Goal: Download file/media

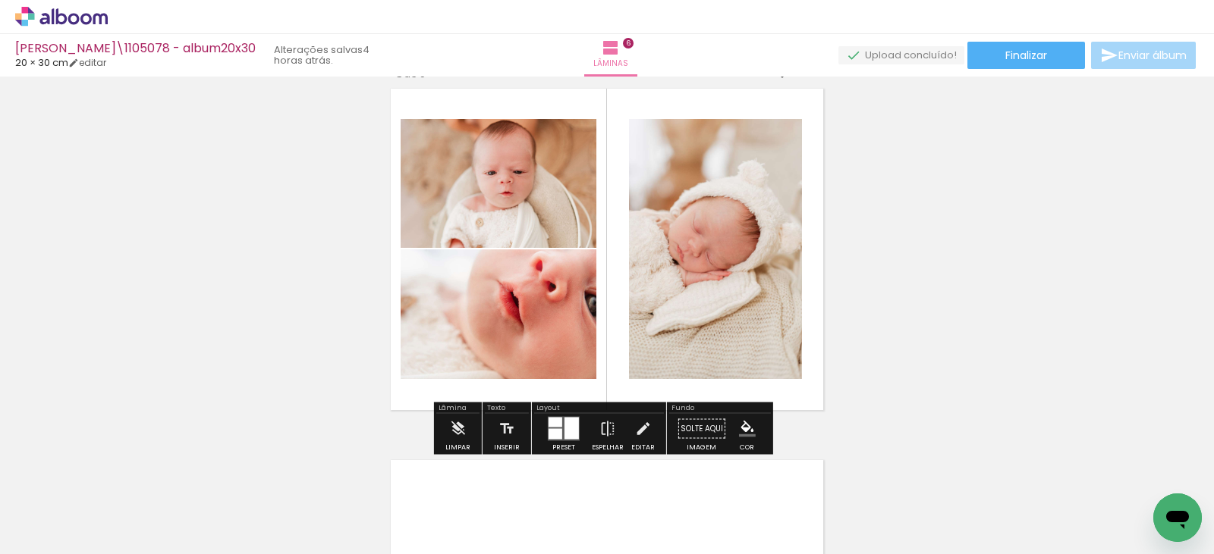
scroll to position [0, 1001]
click at [564, 423] on div at bounding box center [571, 429] width 14 height 22
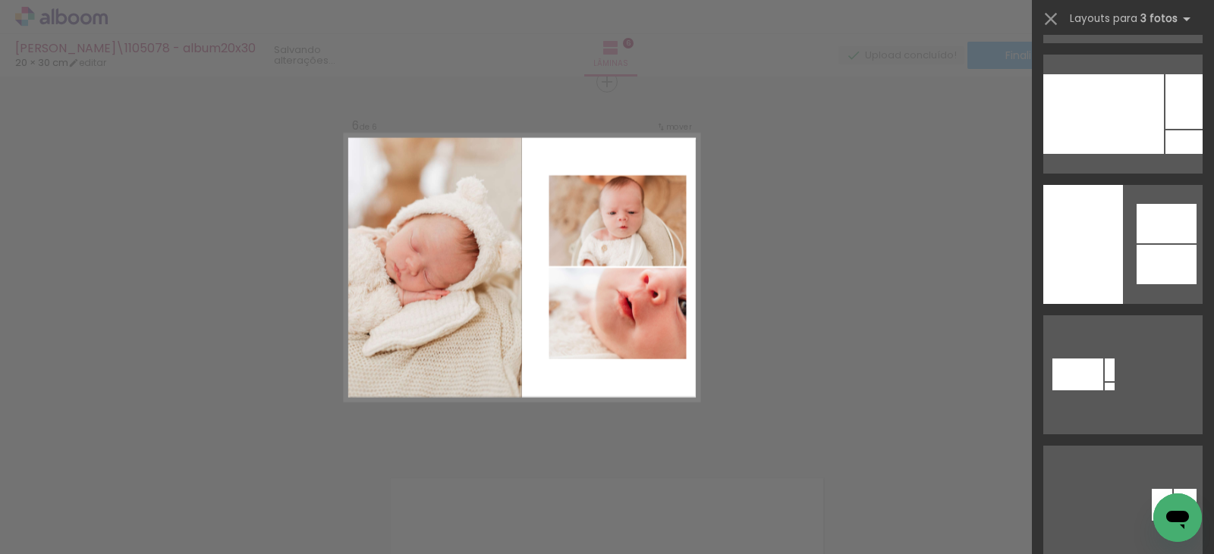
scroll to position [1062, 0]
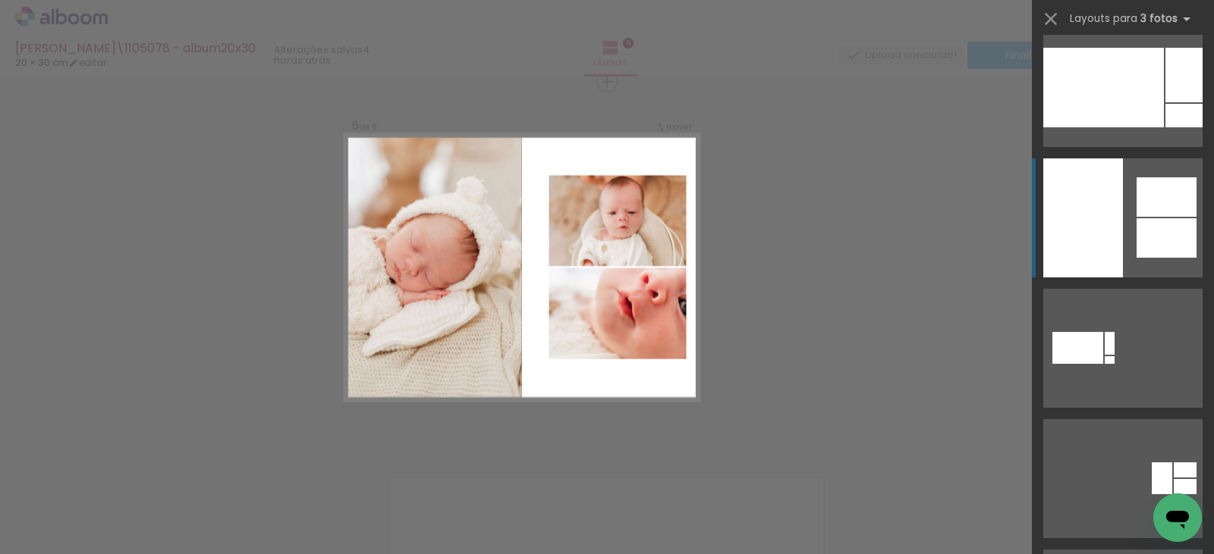
click at [1070, 219] on div at bounding box center [1083, 218] width 80 height 119
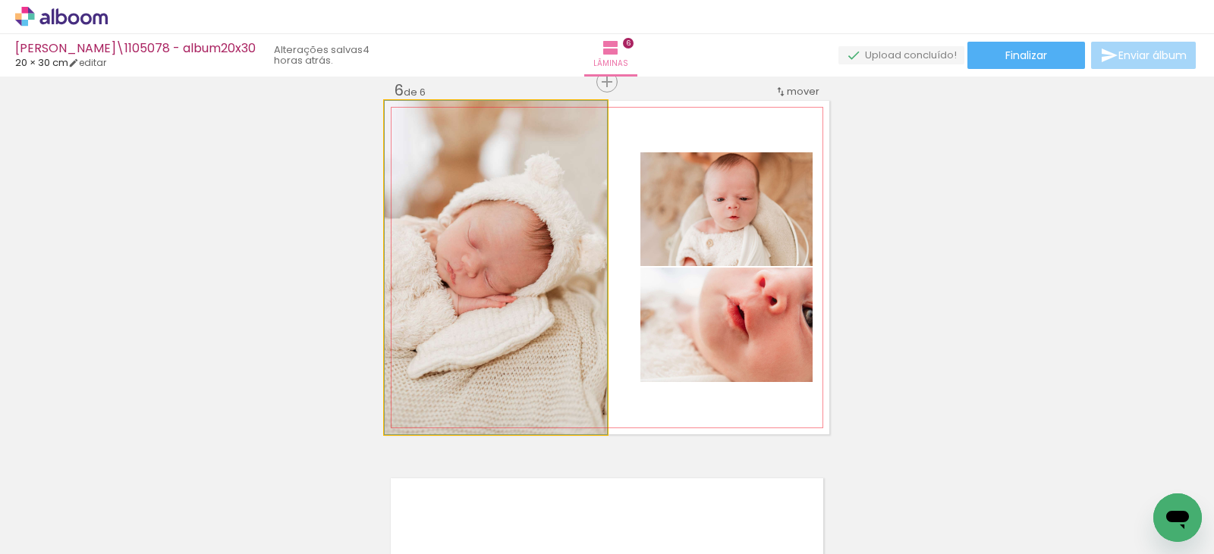
click at [512, 263] on quentale-photo at bounding box center [496, 268] width 222 height 334
click at [511, 263] on quentale-photo at bounding box center [496, 268] width 222 height 334
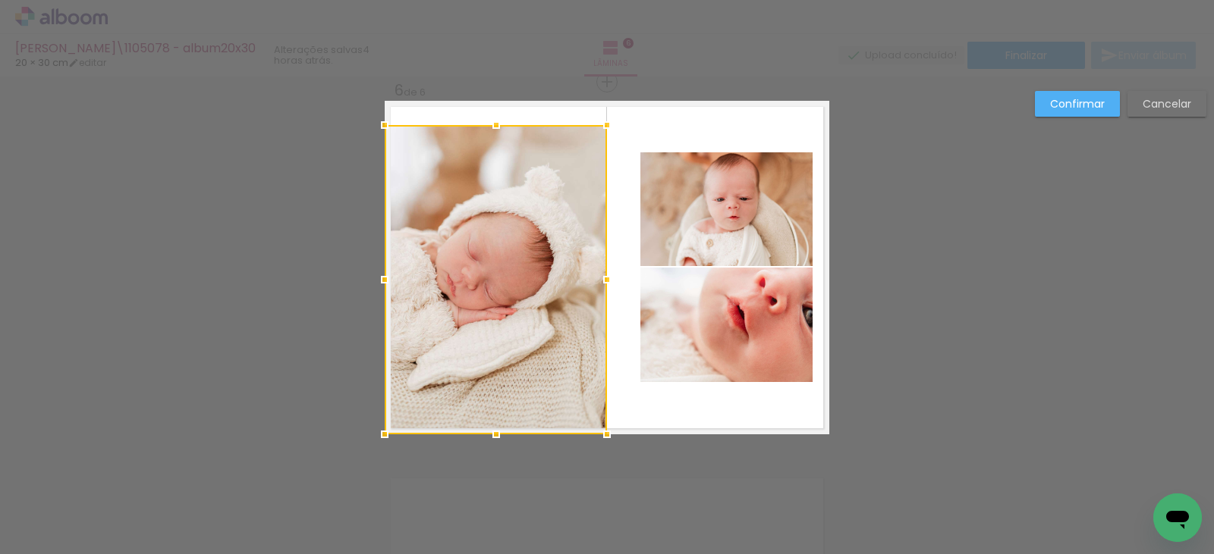
drag, startPoint x: 492, startPoint y: 102, endPoint x: 497, endPoint y: 124, distance: 22.5
click at [497, 124] on div at bounding box center [496, 125] width 30 height 30
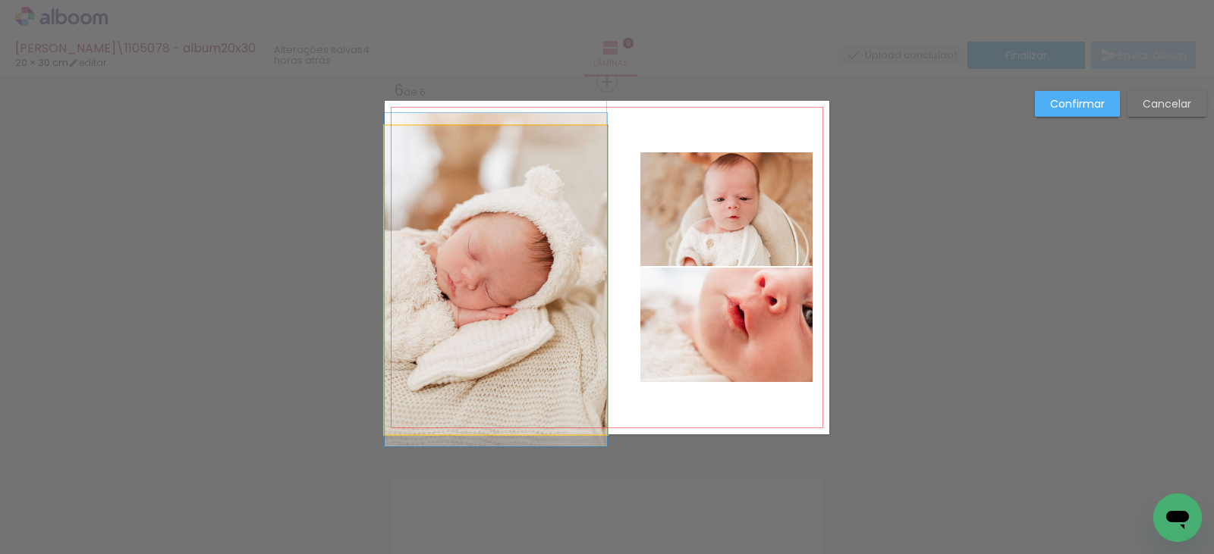
click at [492, 249] on quentale-photo at bounding box center [496, 280] width 222 height 309
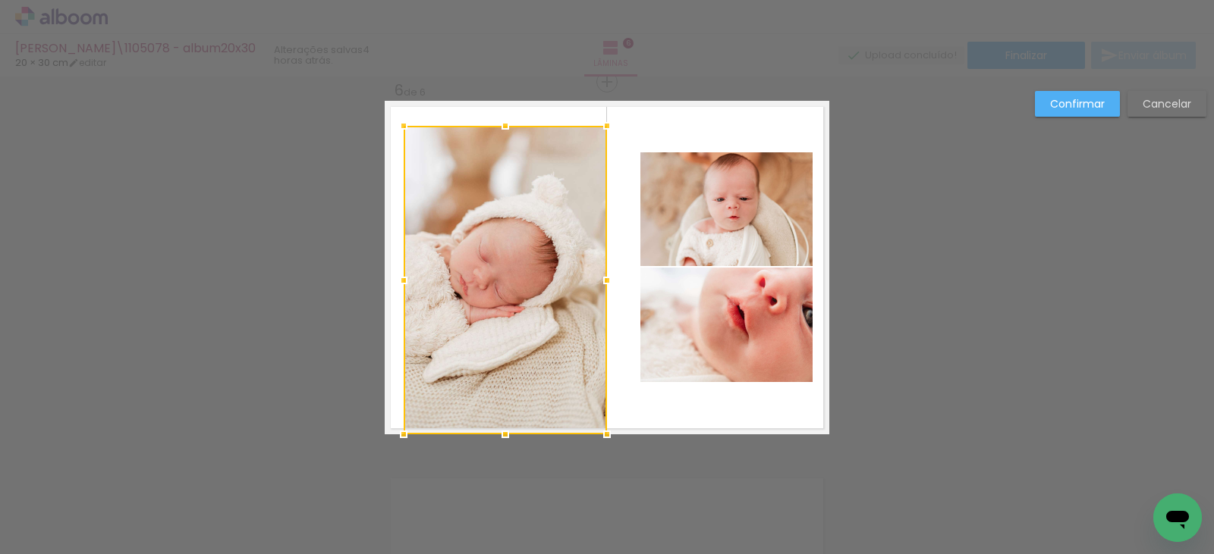
drag, startPoint x: 376, startPoint y: 281, endPoint x: 397, endPoint y: 269, distance: 24.2
click at [397, 269] on div at bounding box center [403, 280] width 30 height 30
click at [499, 432] on quentale-photo at bounding box center [506, 280] width 202 height 309
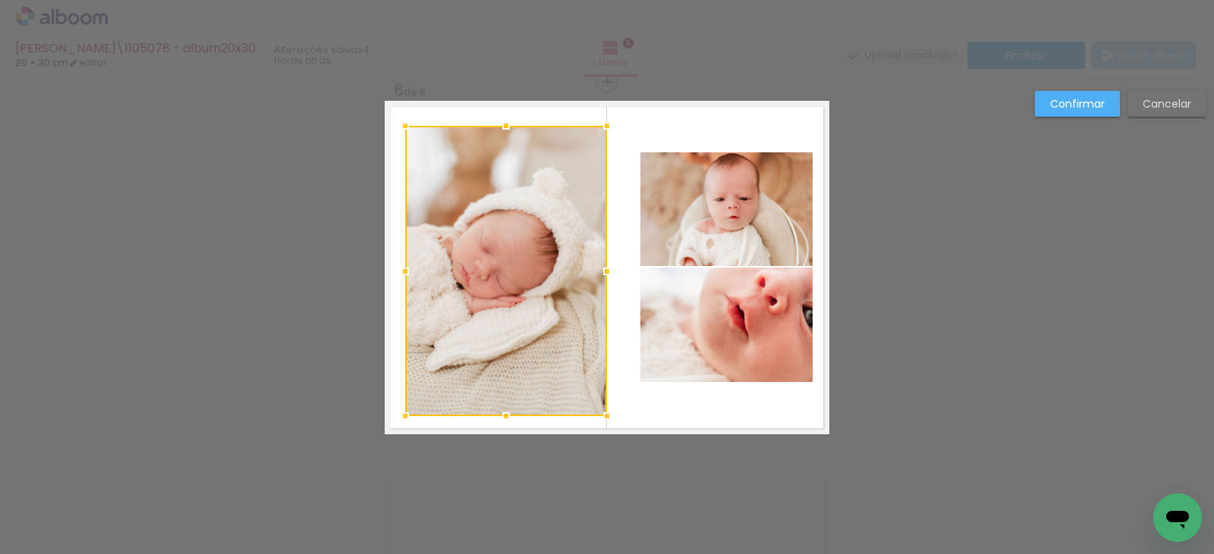
drag, startPoint x: 499, startPoint y: 432, endPoint x: 498, endPoint y: 414, distance: 18.3
click at [498, 414] on div at bounding box center [506, 416] width 30 height 30
click at [594, 275] on div at bounding box center [603, 271] width 30 height 30
click at [473, 253] on div at bounding box center [504, 271] width 198 height 291
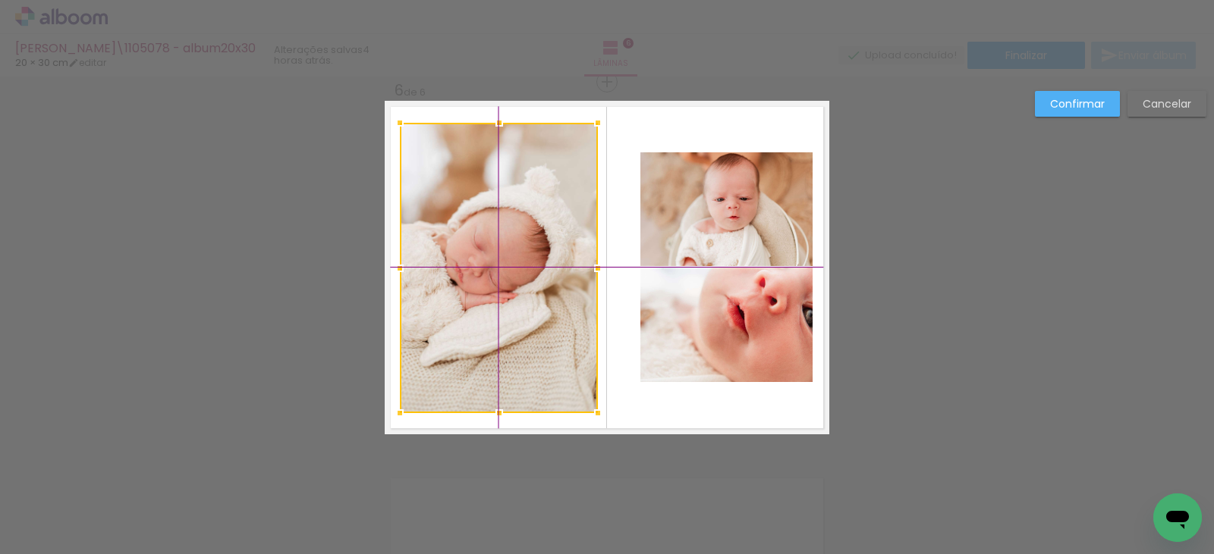
drag, startPoint x: 475, startPoint y: 253, endPoint x: 471, endPoint y: 245, distance: 8.5
click at [471, 245] on div at bounding box center [499, 268] width 198 height 291
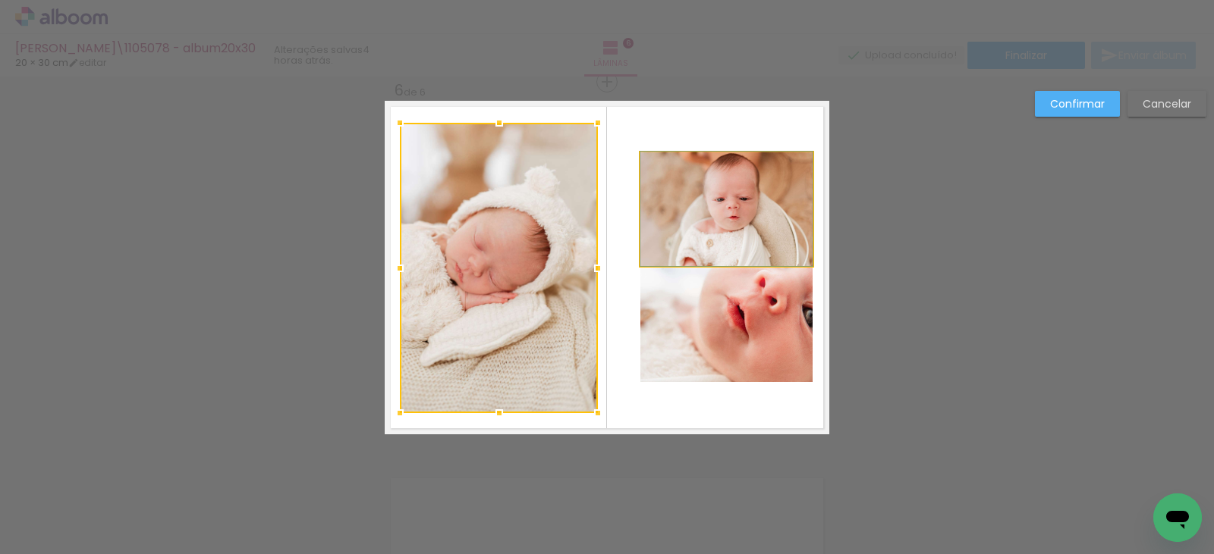
click at [721, 228] on quentale-photo at bounding box center [726, 209] width 172 height 114
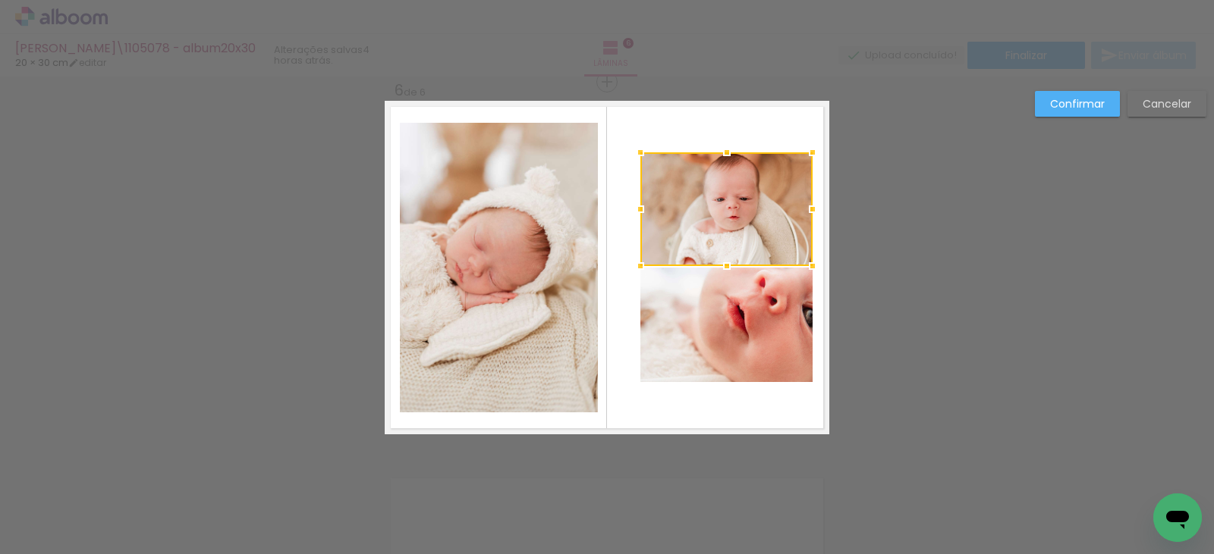
click at [696, 341] on quentale-photo at bounding box center [726, 325] width 172 height 115
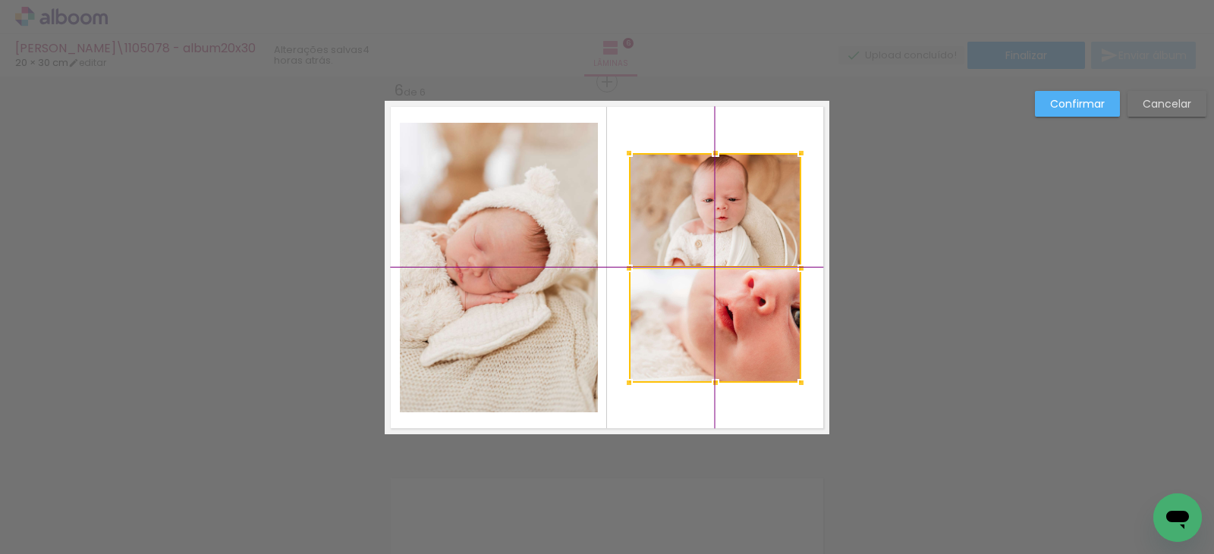
drag, startPoint x: 723, startPoint y: 269, endPoint x: 706, endPoint y: 253, distance: 22.6
click at [706, 253] on div at bounding box center [715, 268] width 172 height 230
drag, startPoint x: 723, startPoint y: 363, endPoint x: 722, endPoint y: 338, distance: 25.8
click at [723, 362] on quentale-photo at bounding box center [715, 326] width 172 height 115
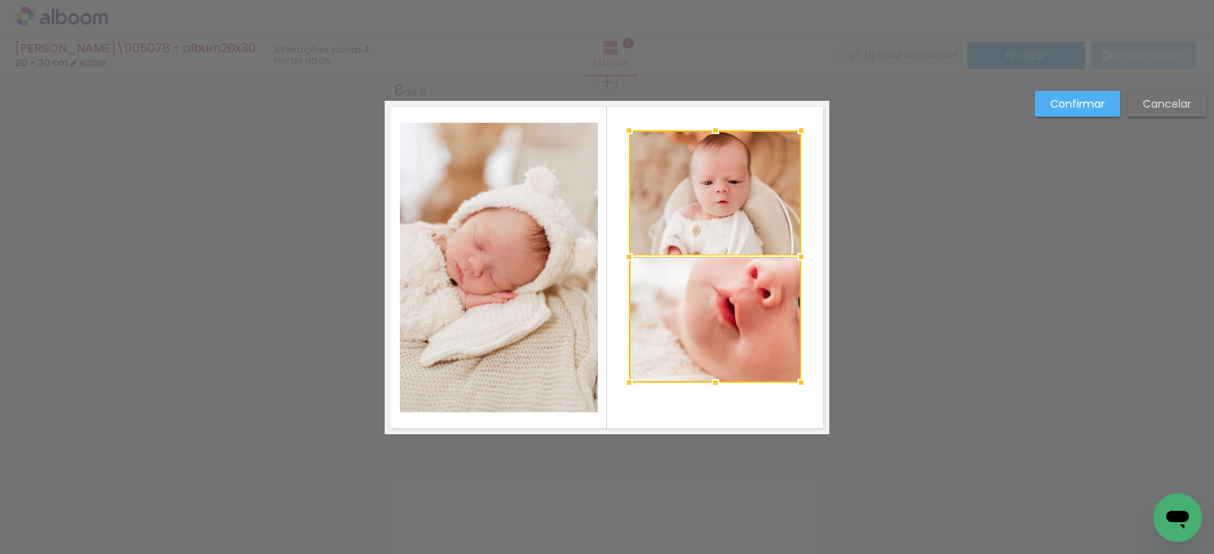
click at [711, 146] on div at bounding box center [715, 256] width 172 height 253
click at [708, 382] on quentale-photo at bounding box center [715, 319] width 172 height 125
drag, startPoint x: 701, startPoint y: 237, endPoint x: 702, endPoint y: 246, distance: 9.2
click at [702, 237] on quentale-photo at bounding box center [715, 192] width 172 height 124
click at [711, 386] on div at bounding box center [715, 388] width 30 height 30
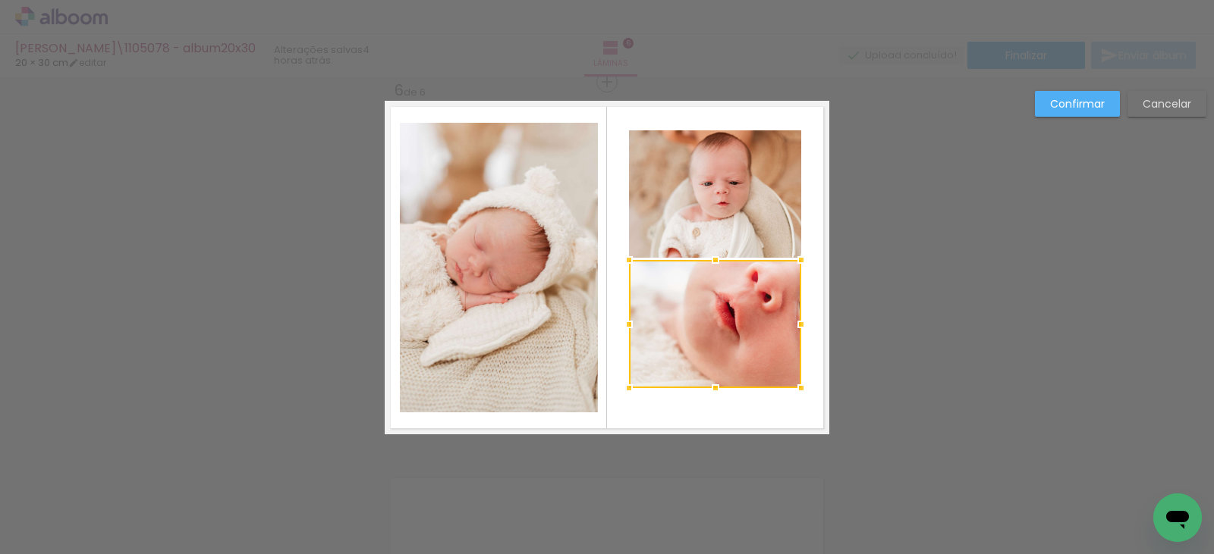
click at [769, 236] on quentale-photo at bounding box center [715, 193] width 172 height 127
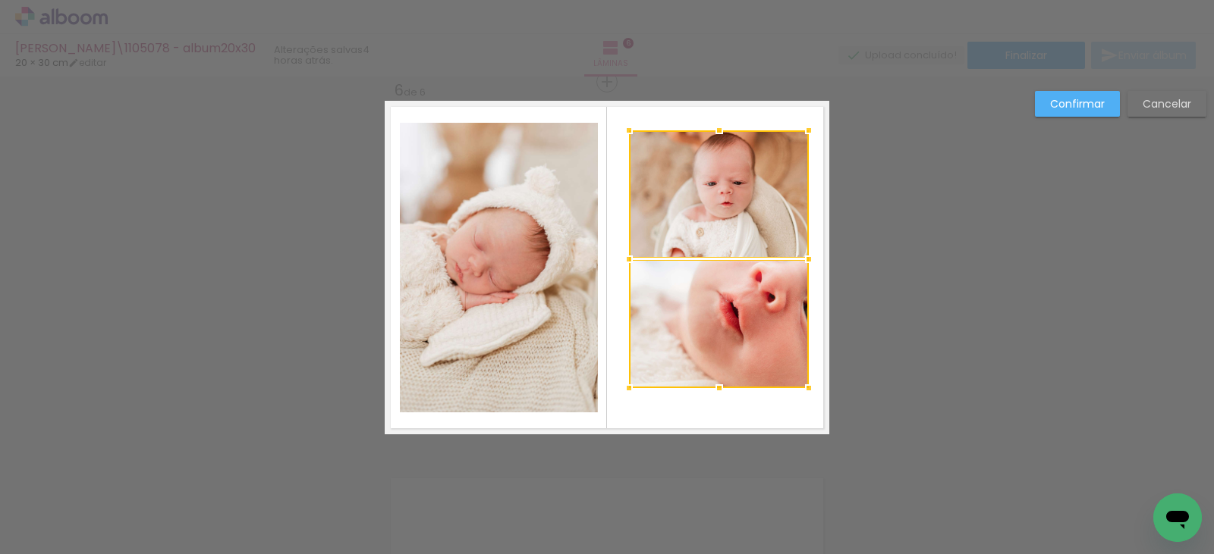
drag, startPoint x: 793, startPoint y: 259, endPoint x: 801, endPoint y: 257, distance: 8.5
click at [801, 257] on div at bounding box center [808, 259] width 30 height 30
click at [693, 335] on quentale-photo at bounding box center [719, 324] width 181 height 128
click at [721, 320] on div at bounding box center [719, 324] width 181 height 128
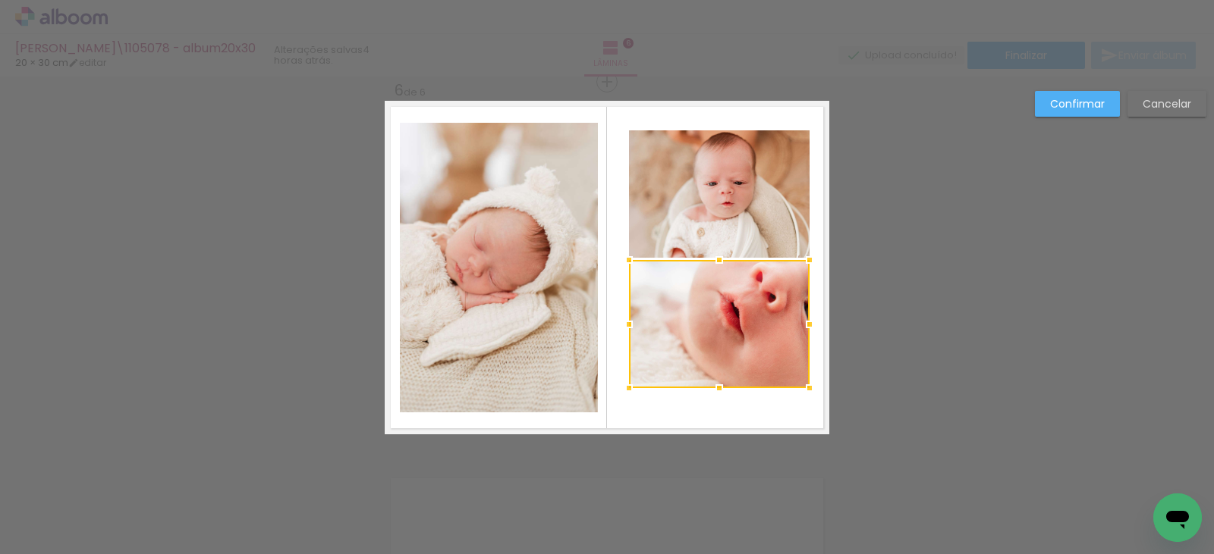
click at [721, 320] on div at bounding box center [719, 324] width 181 height 128
click at [712, 320] on div at bounding box center [719, 324] width 181 height 128
click at [698, 224] on quentale-photo at bounding box center [719, 193] width 181 height 127
click at [704, 338] on quentale-photo at bounding box center [719, 324] width 181 height 128
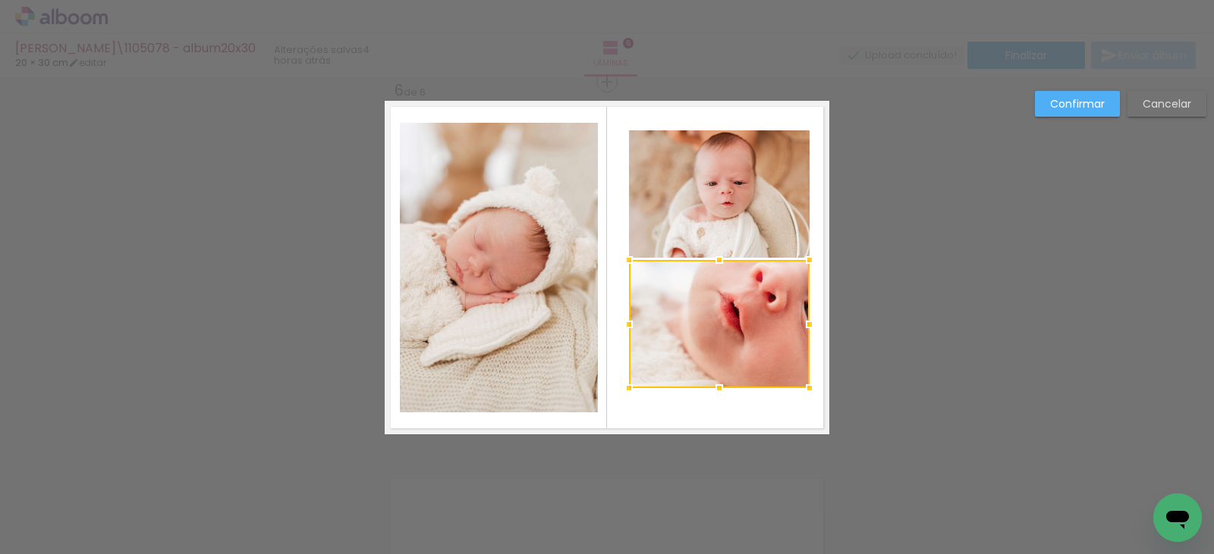
click at [0, 0] on slot "Confirmar" at bounding box center [0, 0] width 0 height 0
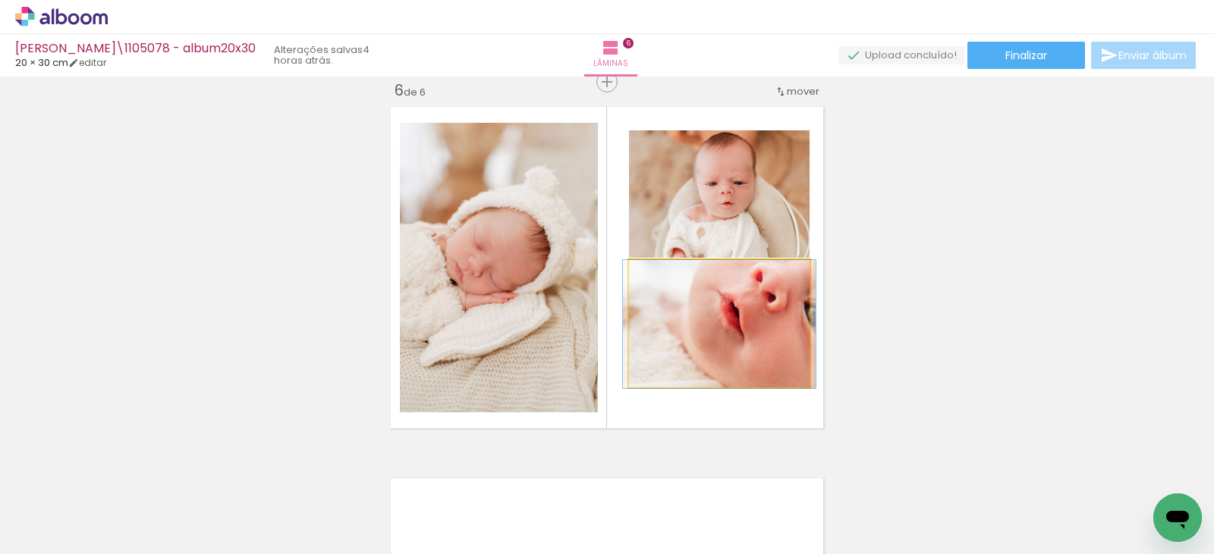
click at [701, 295] on quentale-photo at bounding box center [719, 324] width 181 height 128
drag, startPoint x: 711, startPoint y: 319, endPoint x: 686, endPoint y: 324, distance: 24.7
click at [690, 323] on quentale-photo at bounding box center [719, 324] width 181 height 128
click at [692, 322] on quentale-photo at bounding box center [719, 324] width 181 height 128
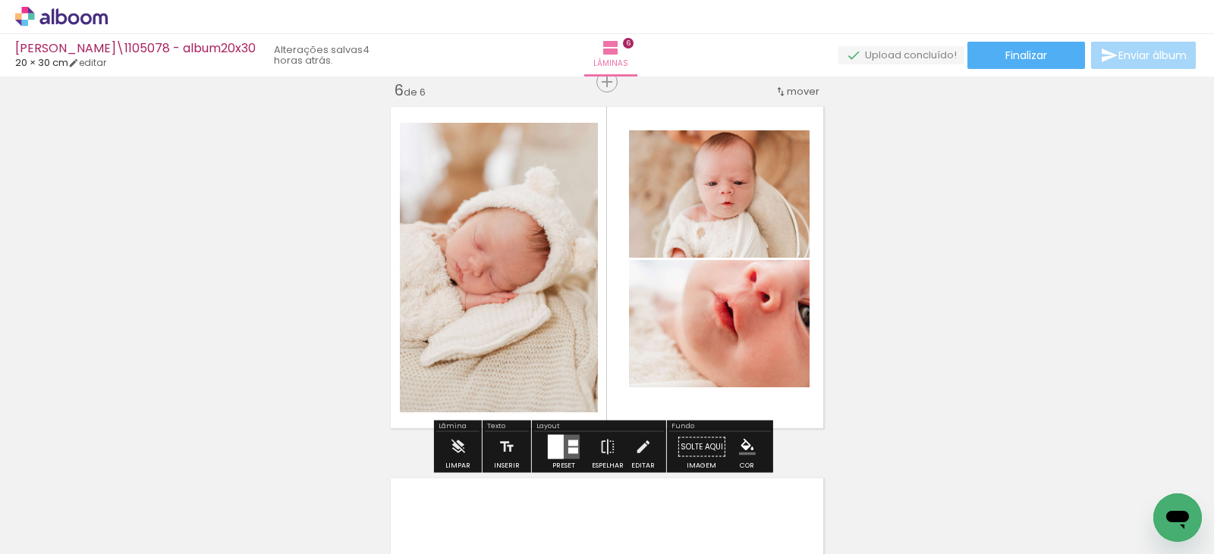
click at [254, 501] on div at bounding box center [255, 504] width 75 height 50
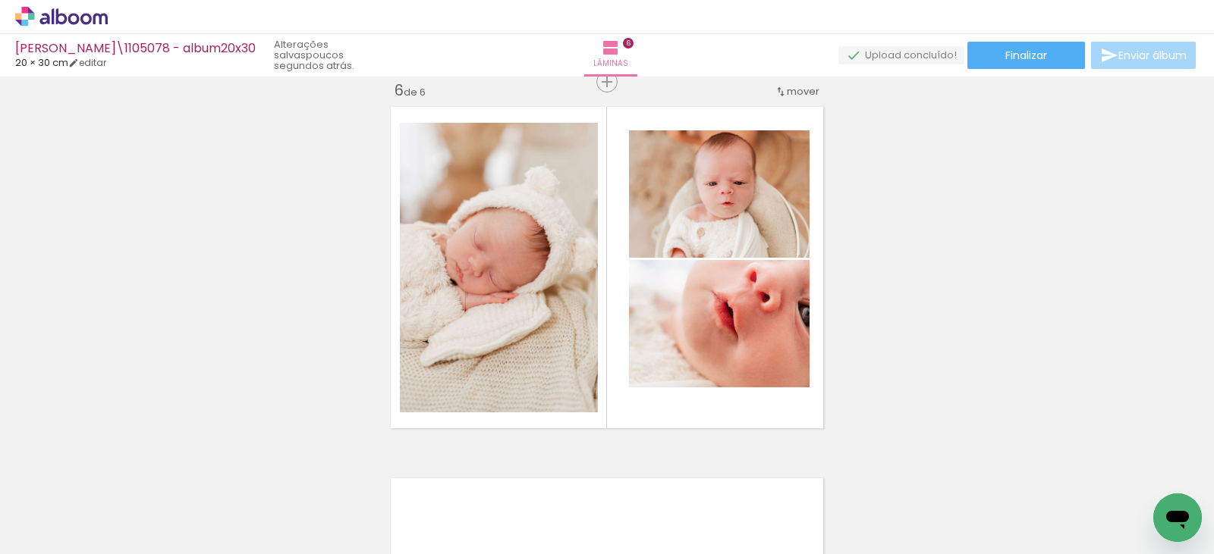
scroll to position [0, 394]
click at [99, 542] on quentale-thumb at bounding box center [97, 503] width 85 height 87
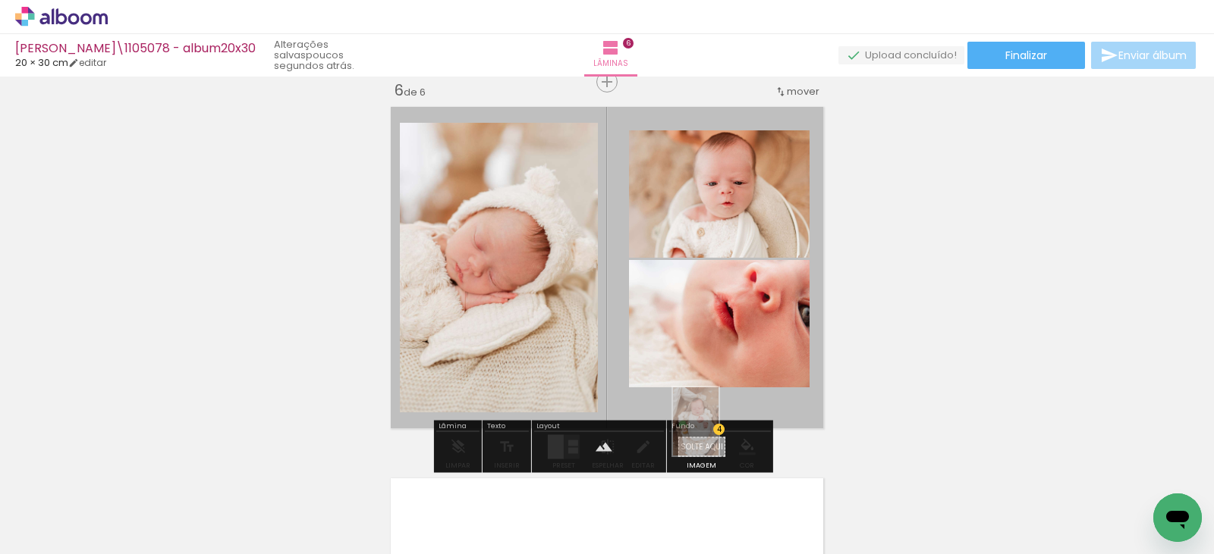
drag, startPoint x: 204, startPoint y: 515, endPoint x: 718, endPoint y: 432, distance: 521.0
click at [718, 432] on quentale-workspace at bounding box center [607, 277] width 1214 height 554
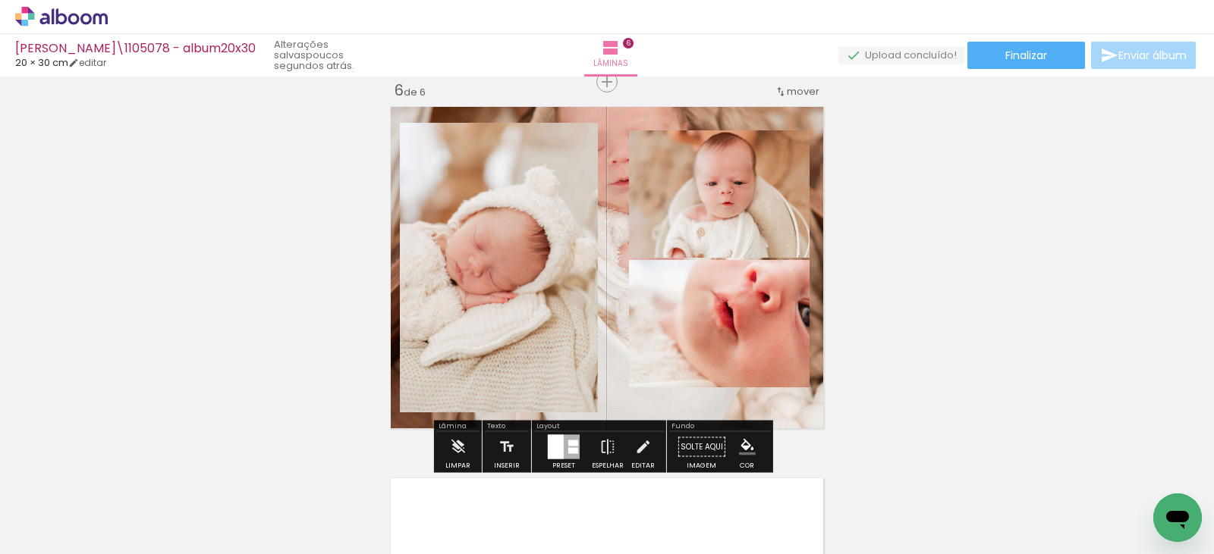
click at [602, 250] on quentale-layouter at bounding box center [607, 268] width 444 height 334
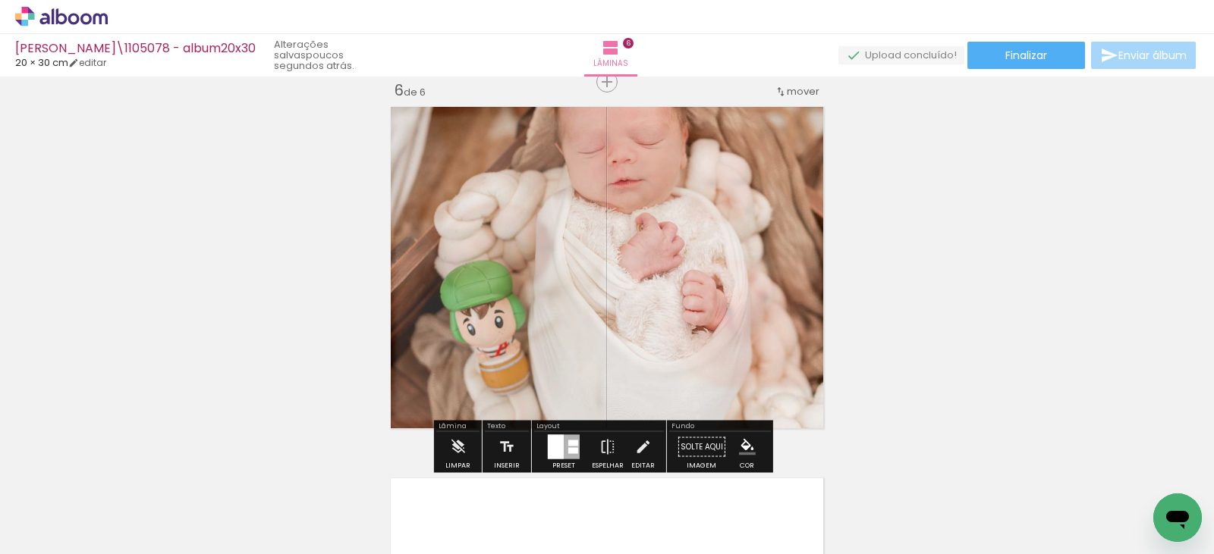
click at [602, 250] on quentale-photo at bounding box center [607, 268] width 444 height 334
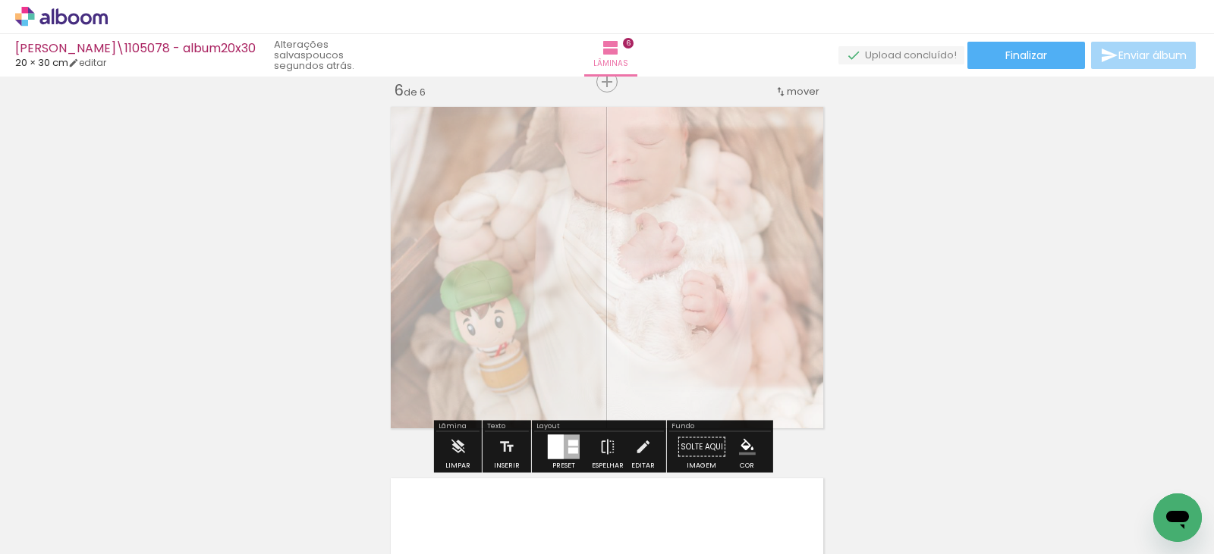
drag, startPoint x: 604, startPoint y: 142, endPoint x: 568, endPoint y: 142, distance: 35.6
type paper-slider "40"
click at [568, 142] on div at bounding box center [572, 139] width 9 height 9
click at [737, 215] on quentale-photo at bounding box center [607, 268] width 444 height 334
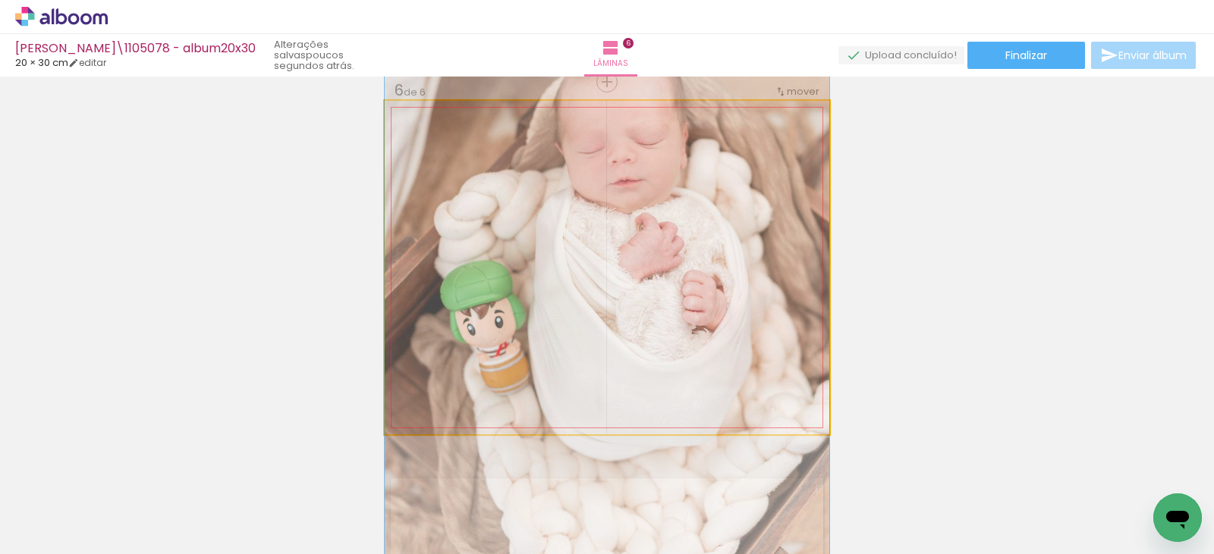
click at [601, 322] on quentale-photo at bounding box center [607, 268] width 444 height 334
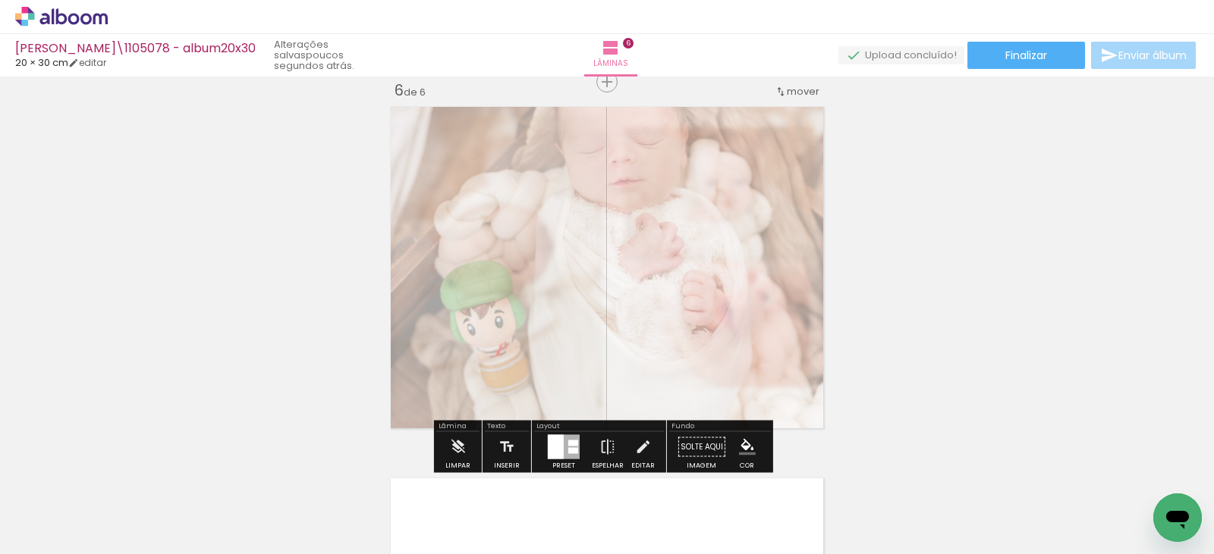
click at [601, 331] on quentale-photo at bounding box center [607, 268] width 444 height 334
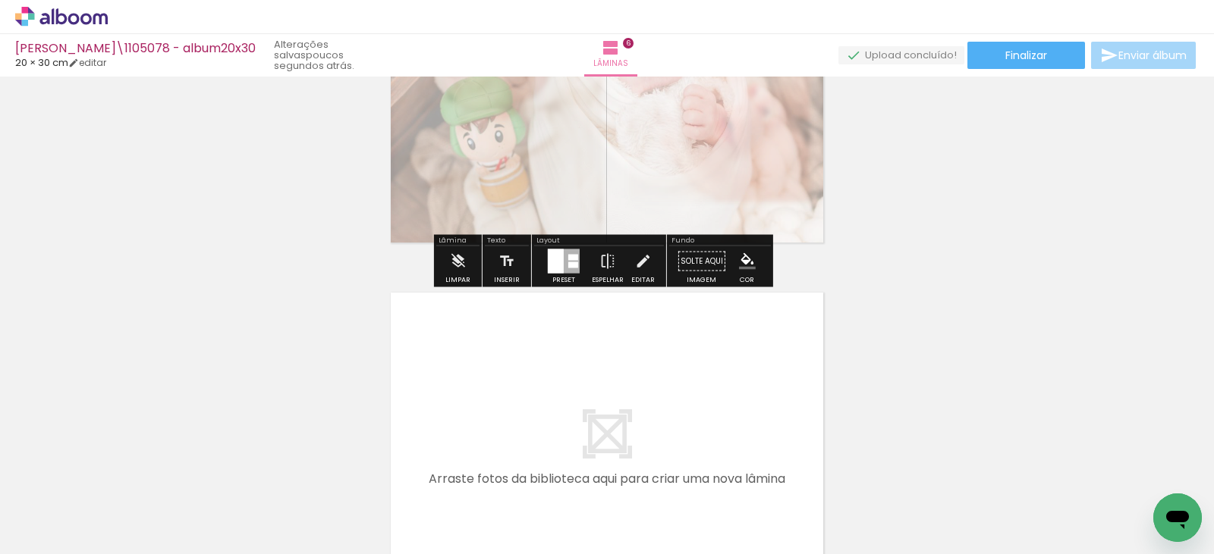
scroll to position [2030, 0]
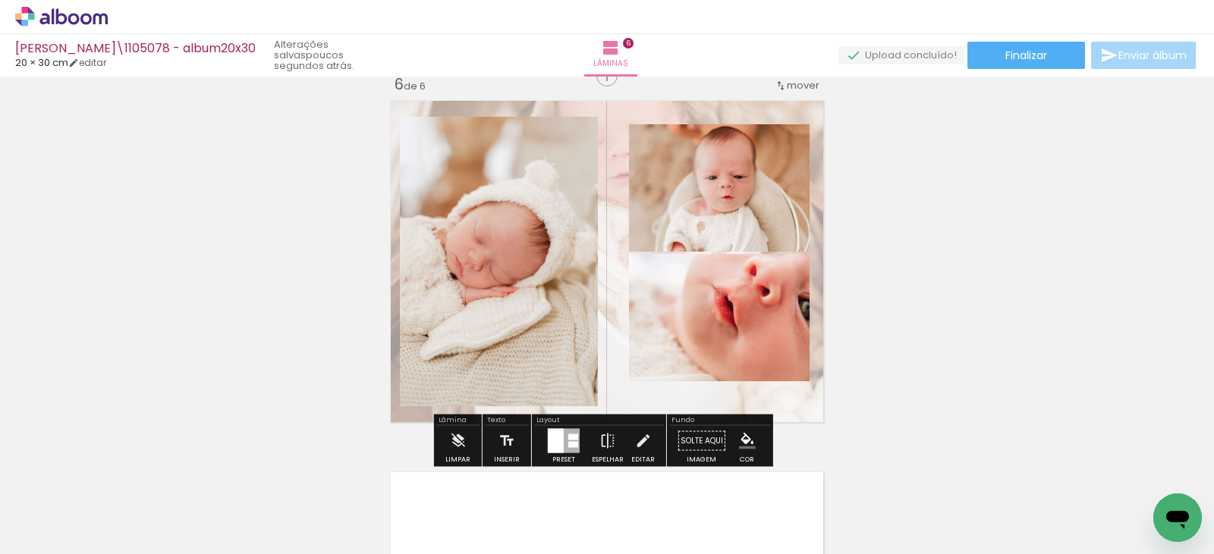
scroll to position [1878, 0]
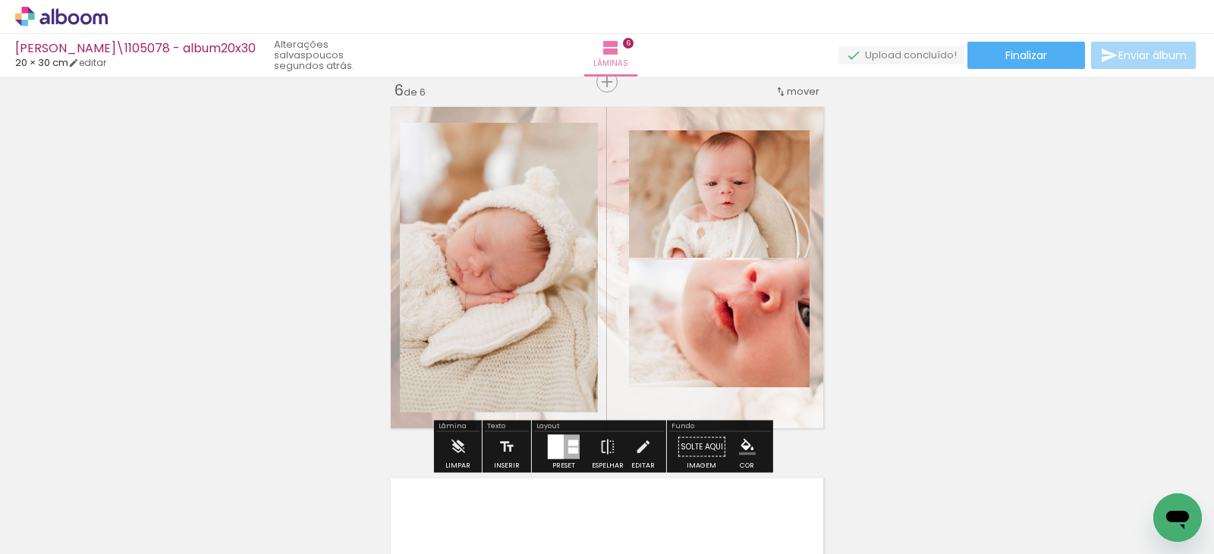
click at [609, 281] on quentale-layouter at bounding box center [607, 268] width 444 height 334
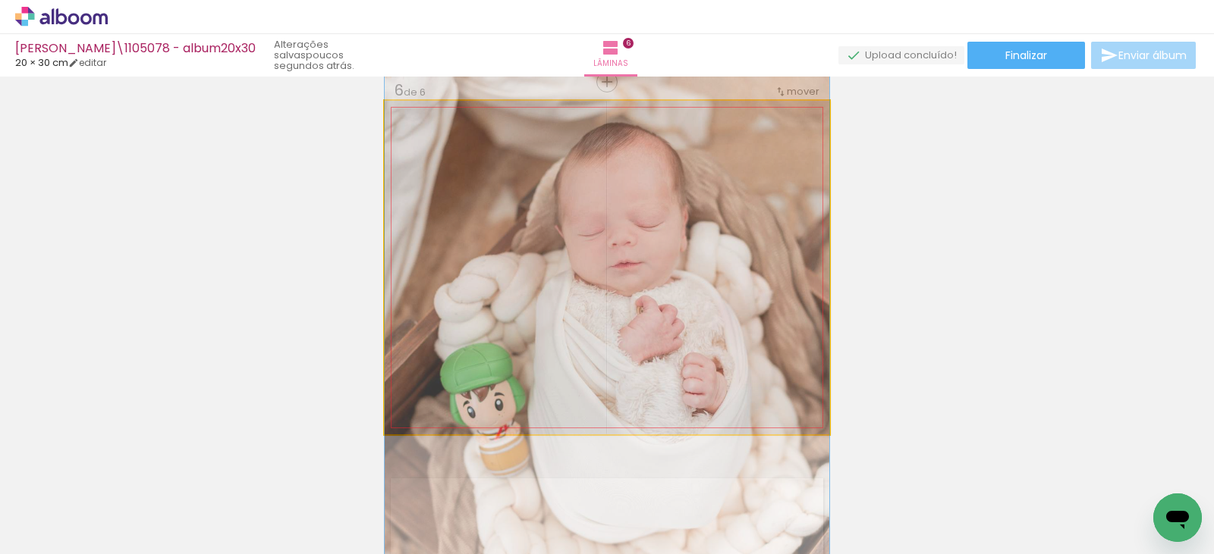
drag, startPoint x: 614, startPoint y: 257, endPoint x: 614, endPoint y: 340, distance: 82.7
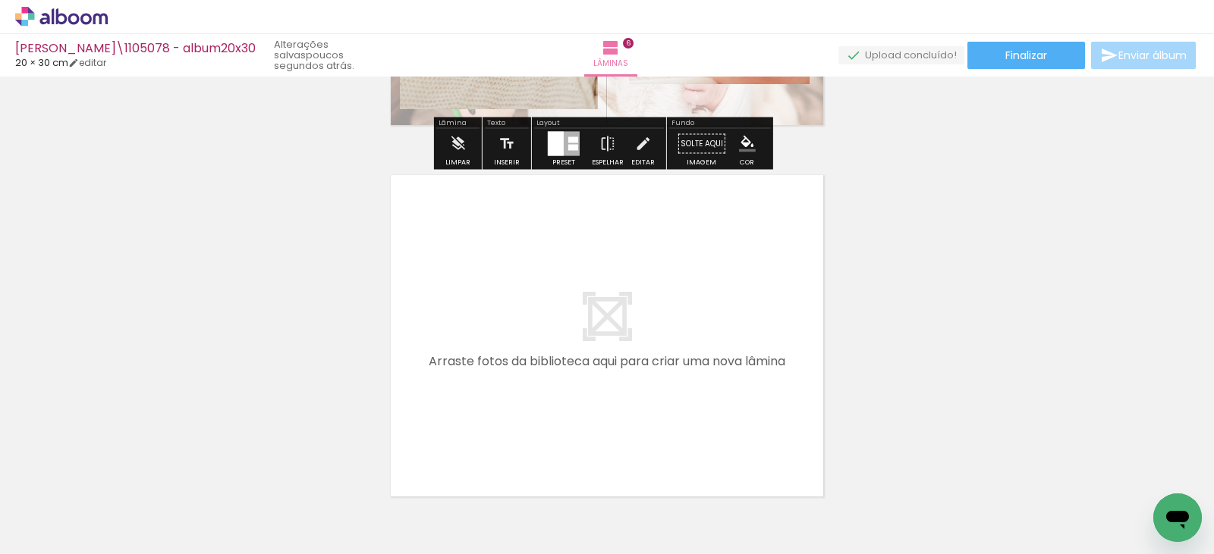
click at [615, 328] on quentale-layouter at bounding box center [607, 336] width 444 height 334
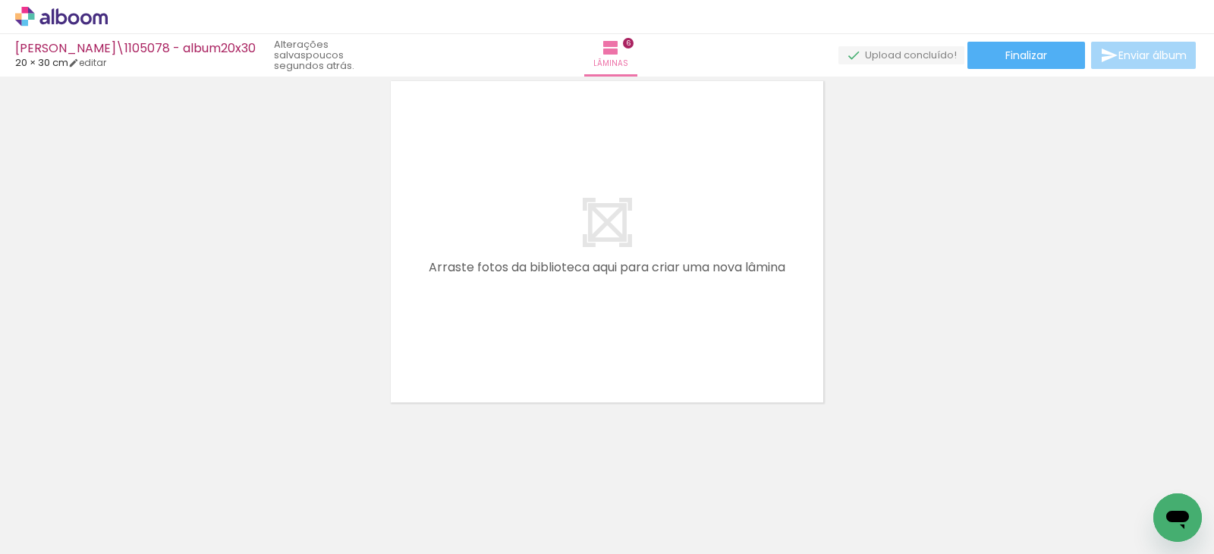
scroll to position [2278, 0]
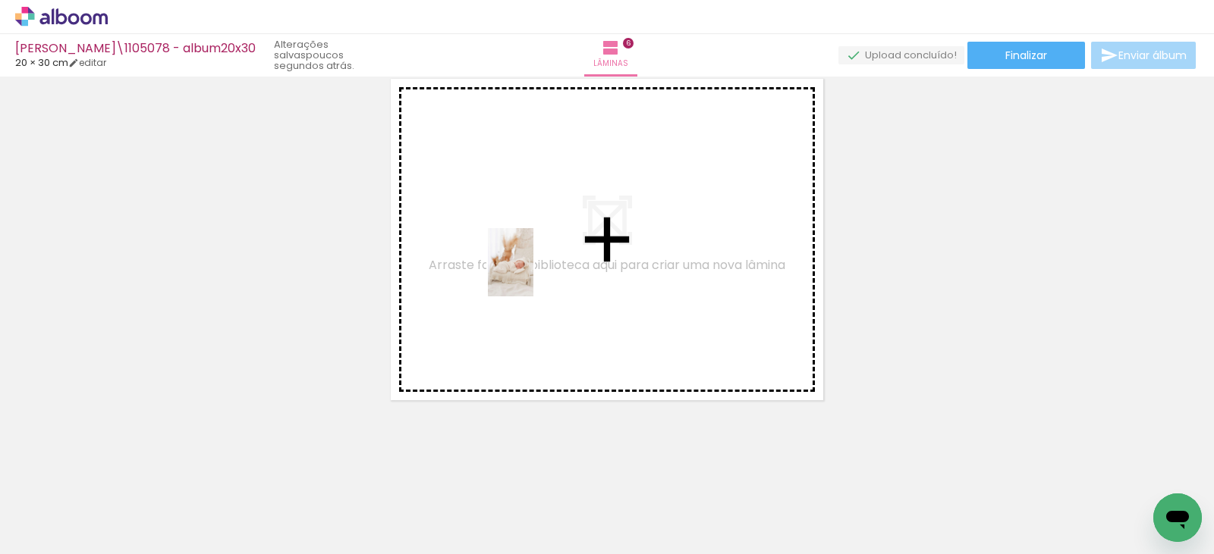
drag, startPoint x: 1026, startPoint y: 507, endPoint x: 503, endPoint y: 257, distance: 580.1
click at [503, 257] on quentale-workspace at bounding box center [607, 277] width 1214 height 554
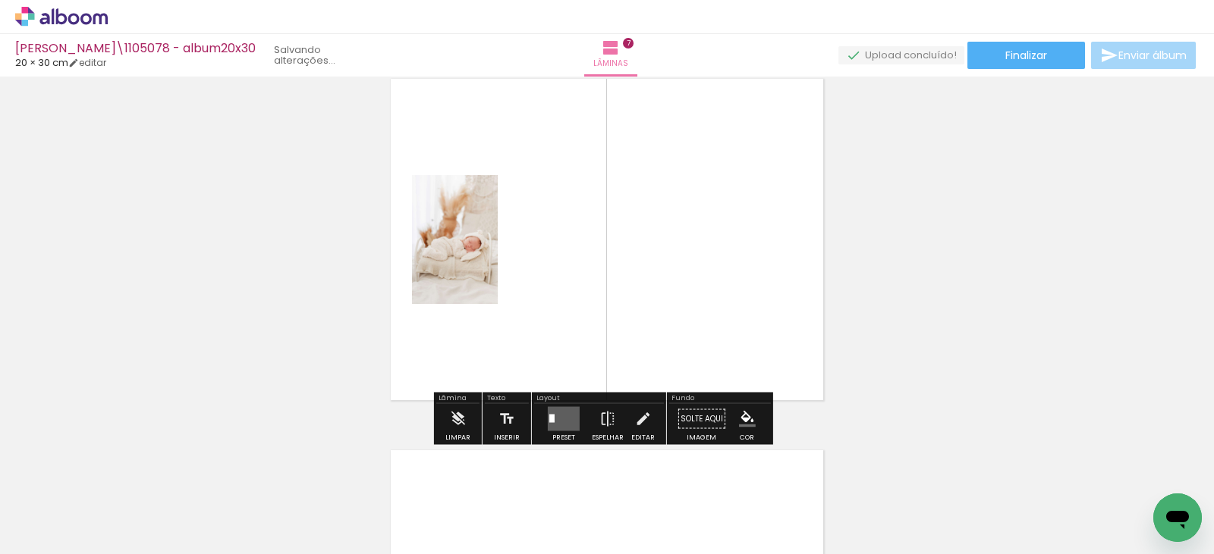
scroll to position [2250, 0]
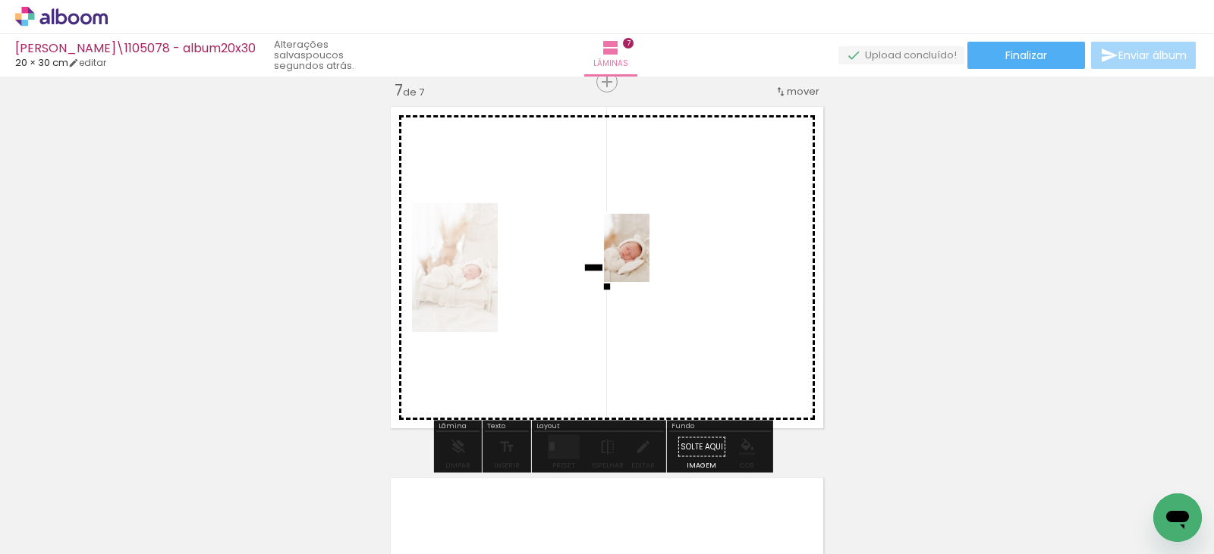
drag, startPoint x: 1129, startPoint y: 497, endPoint x: 649, endPoint y: 259, distance: 535.6
click at [649, 259] on quentale-workspace at bounding box center [607, 277] width 1214 height 554
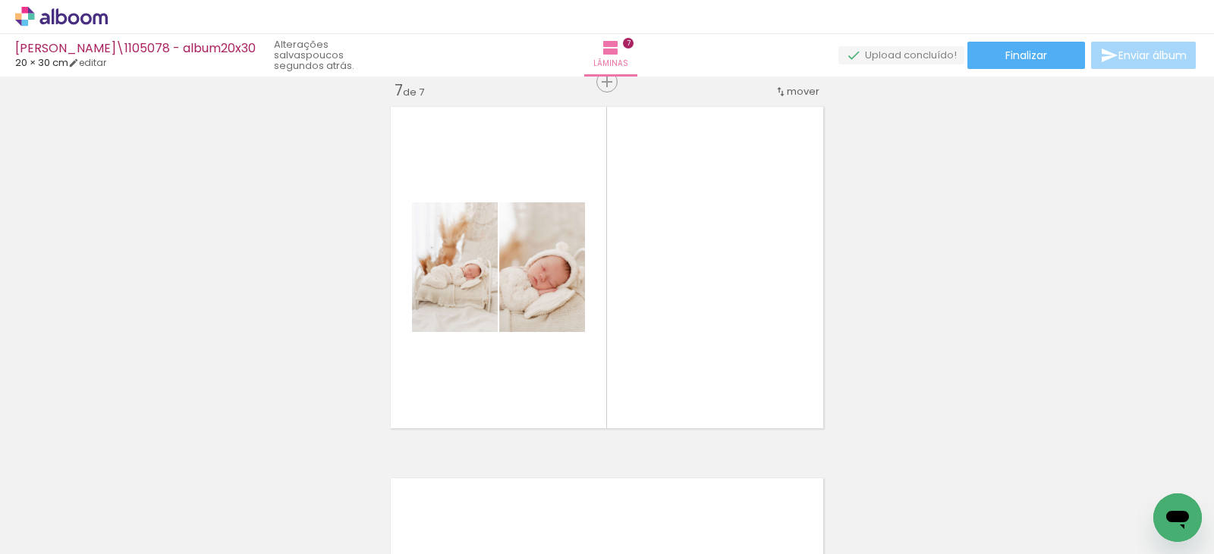
scroll to position [0, 1062]
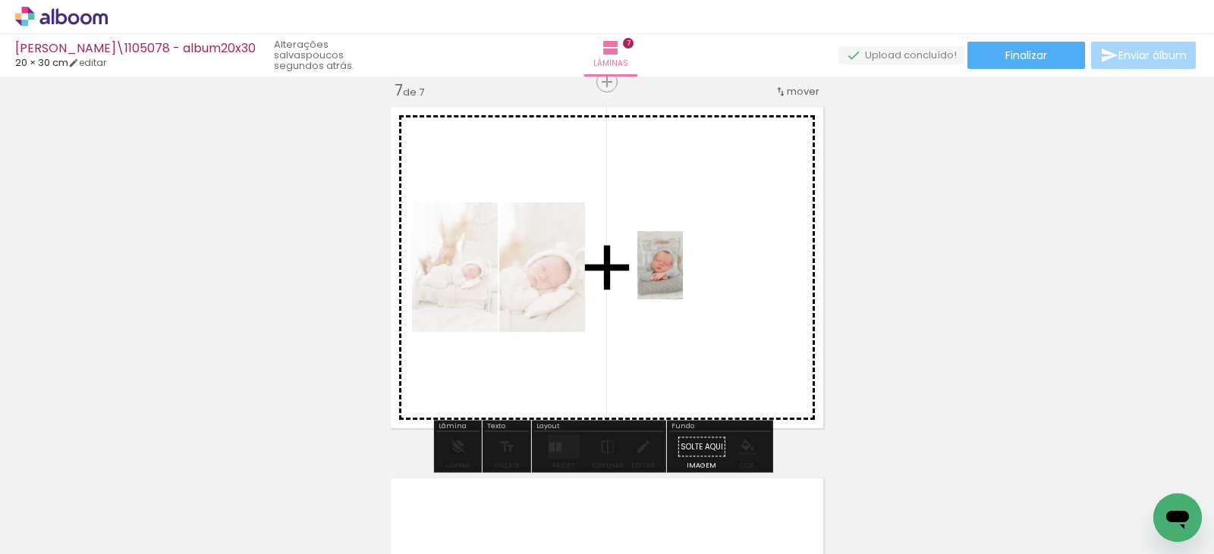
drag, startPoint x: 535, startPoint y: 517, endPoint x: 683, endPoint y: 277, distance: 282.3
click at [683, 277] on quentale-workspace at bounding box center [607, 277] width 1214 height 554
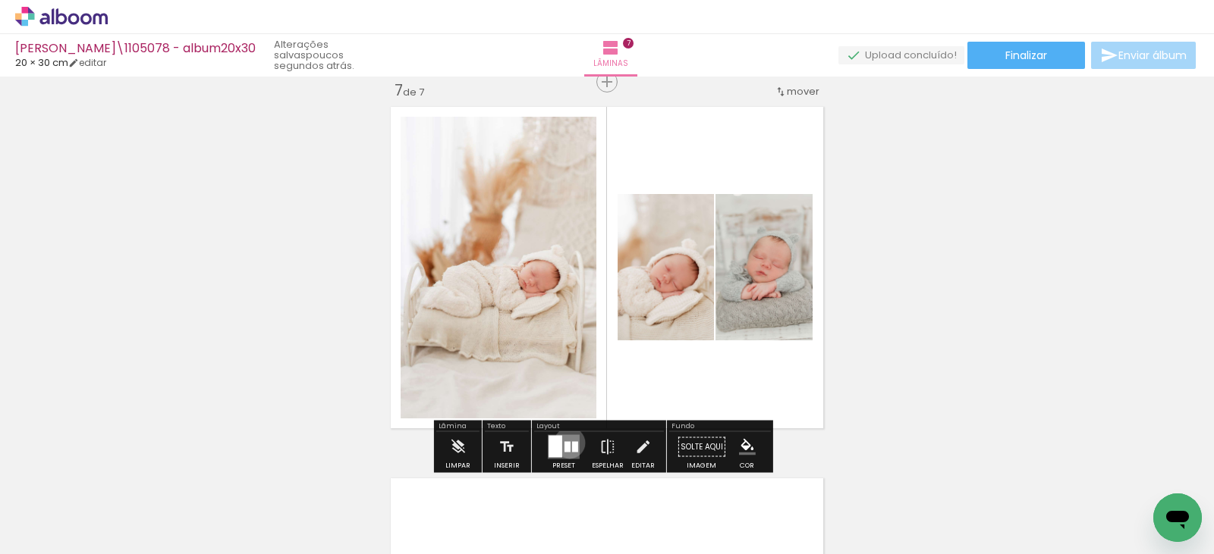
click at [564, 443] on div at bounding box center [567, 447] width 6 height 11
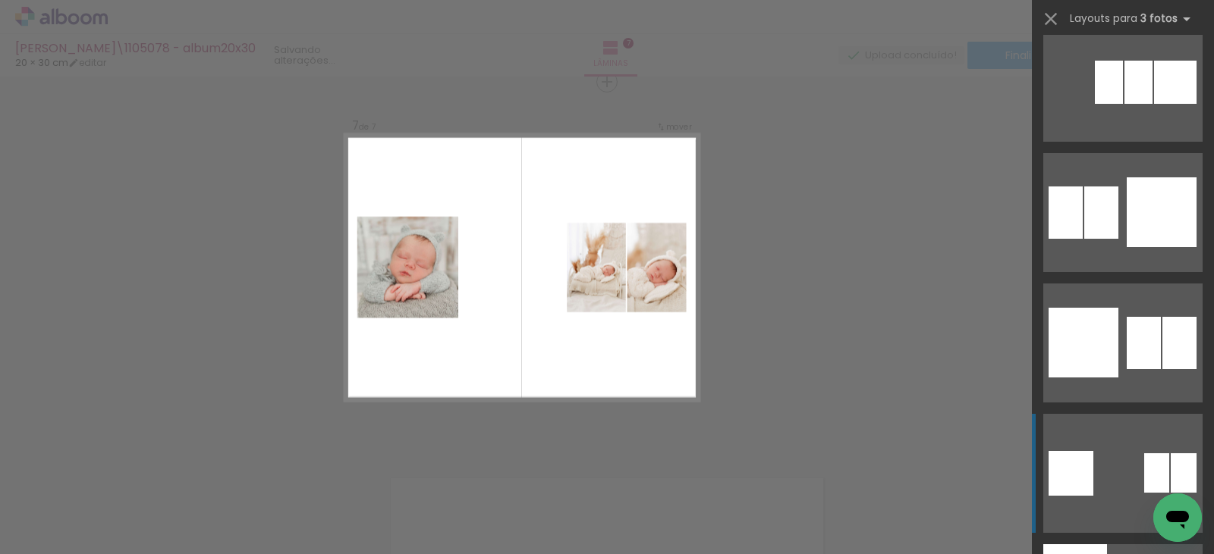
scroll to position [2427, 0]
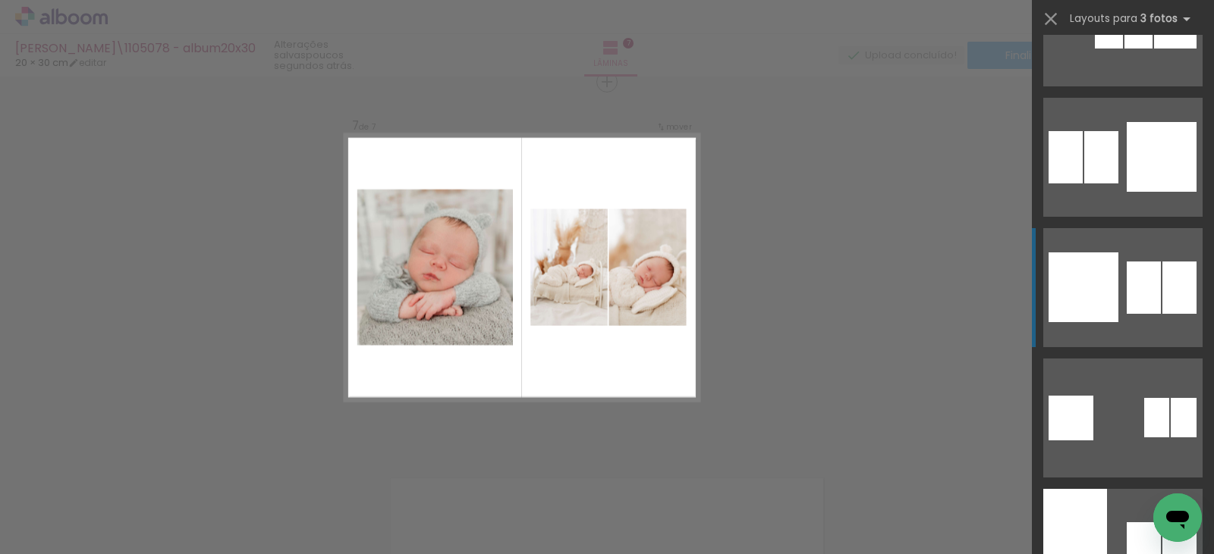
click at [1073, 305] on div at bounding box center [1083, 288] width 70 height 70
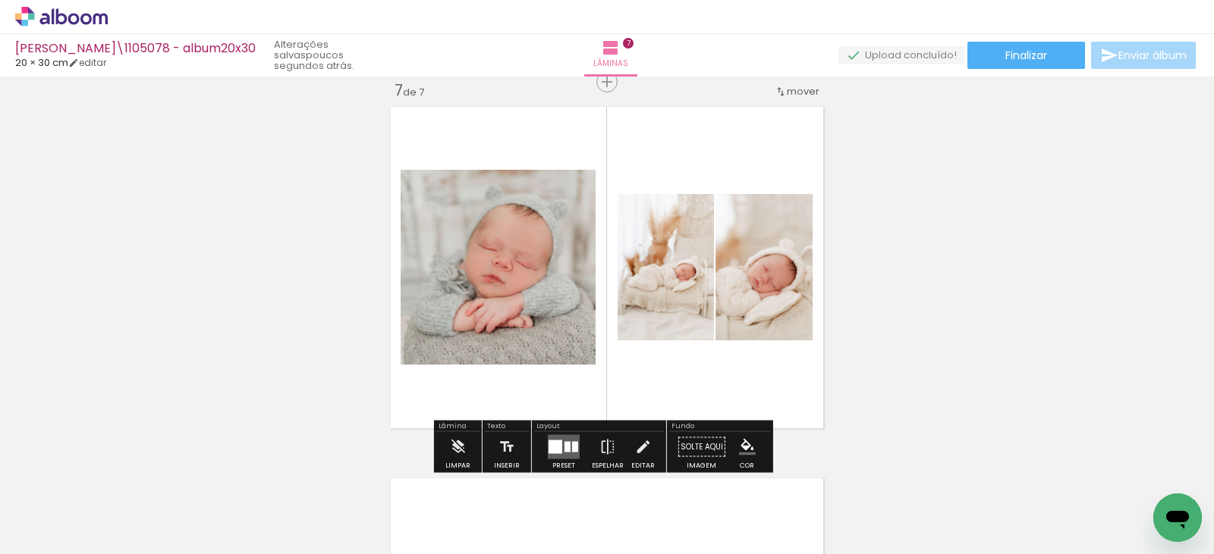
click at [504, 272] on quentale-photo at bounding box center [497, 267] width 195 height 195
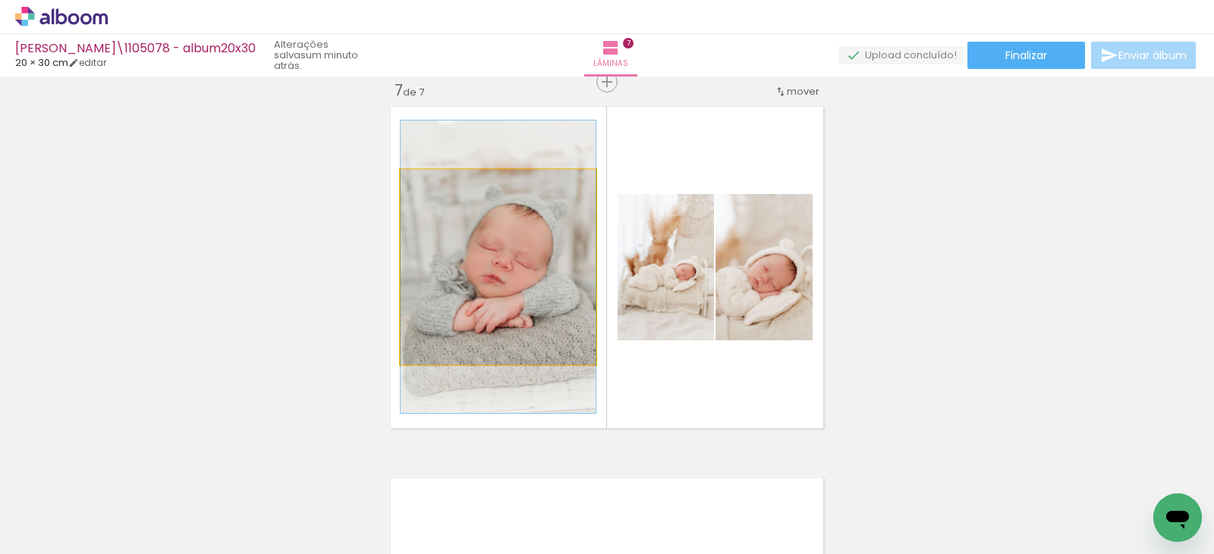
click at [504, 272] on quentale-photo at bounding box center [497, 267] width 195 height 195
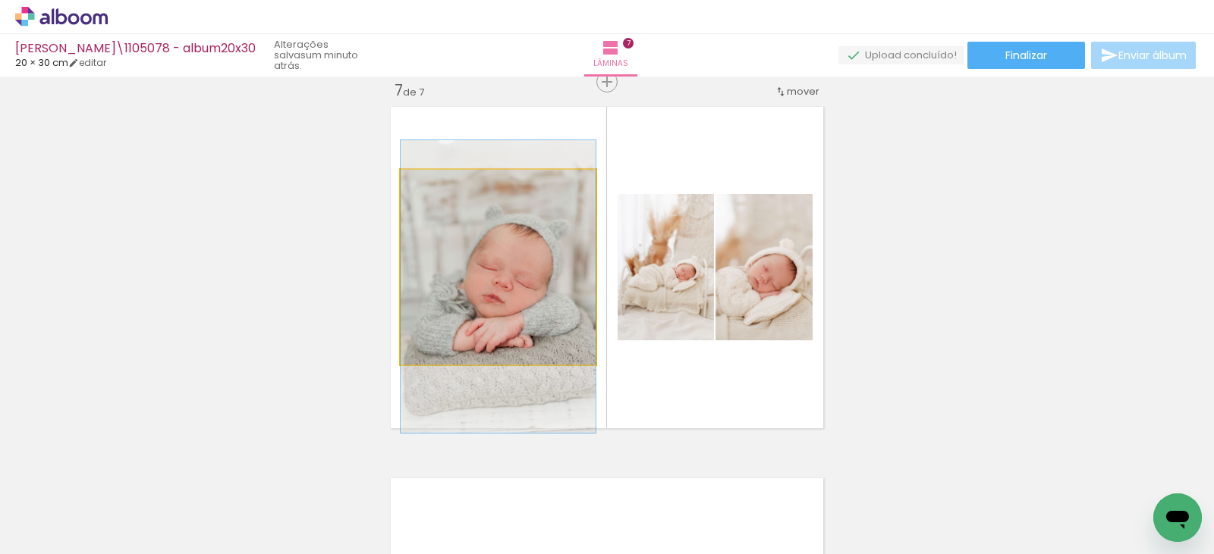
drag, startPoint x: 504, startPoint y: 272, endPoint x: 510, endPoint y: 292, distance: 20.4
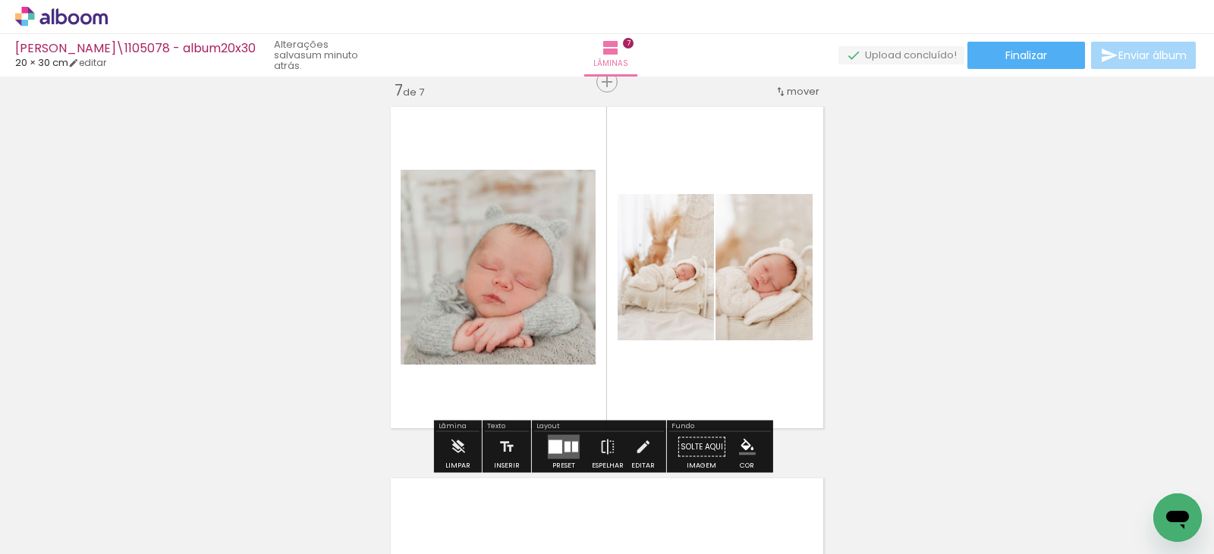
click at [674, 291] on quentale-photo at bounding box center [665, 267] width 96 height 146
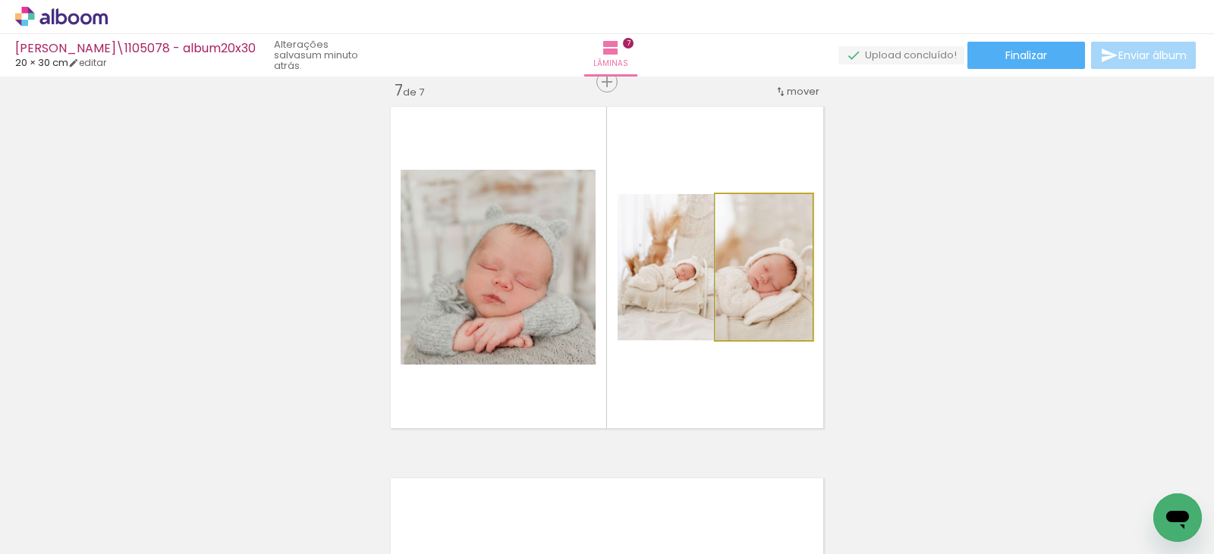
click at [769, 284] on quentale-photo at bounding box center [763, 267] width 97 height 146
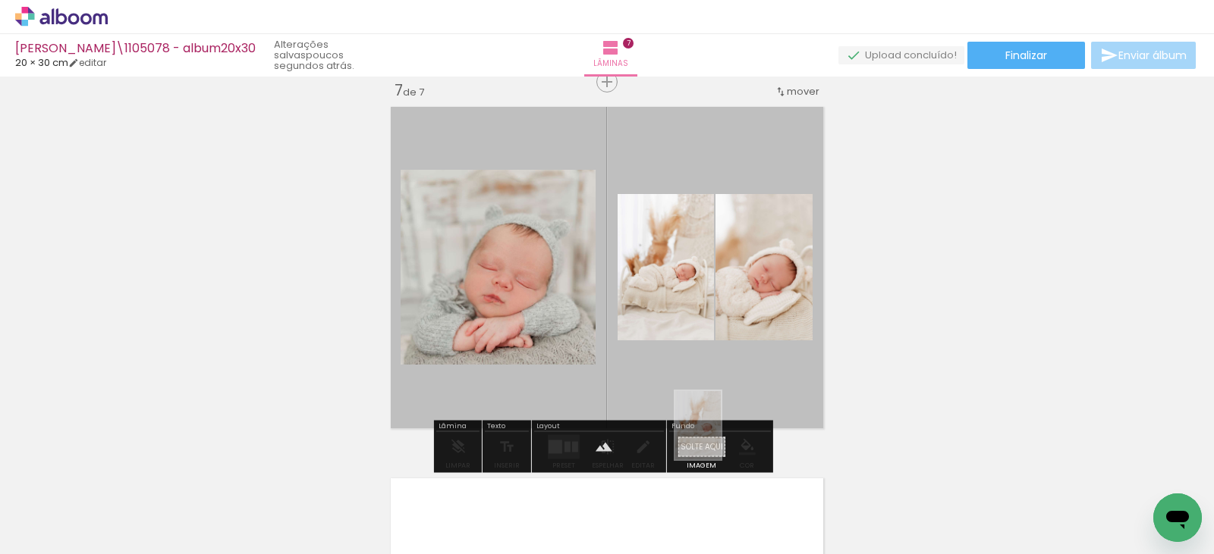
drag, startPoint x: 363, startPoint y: 525, endPoint x: 721, endPoint y: 437, distance: 367.9
click at [721, 437] on quentale-workspace at bounding box center [607, 277] width 1214 height 554
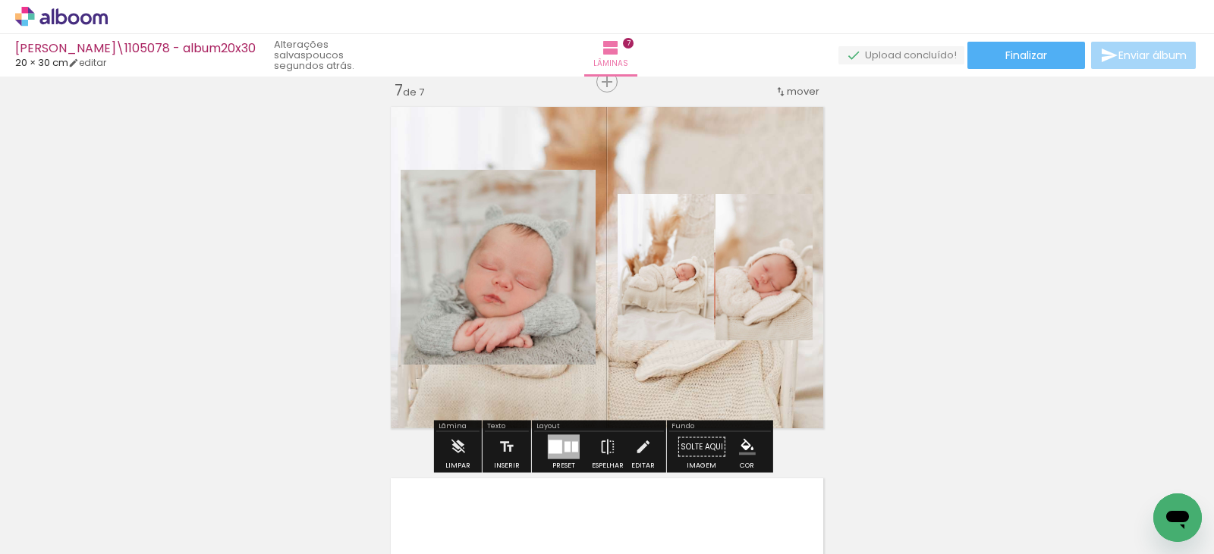
click at [598, 145] on quentale-layouter at bounding box center [607, 268] width 444 height 334
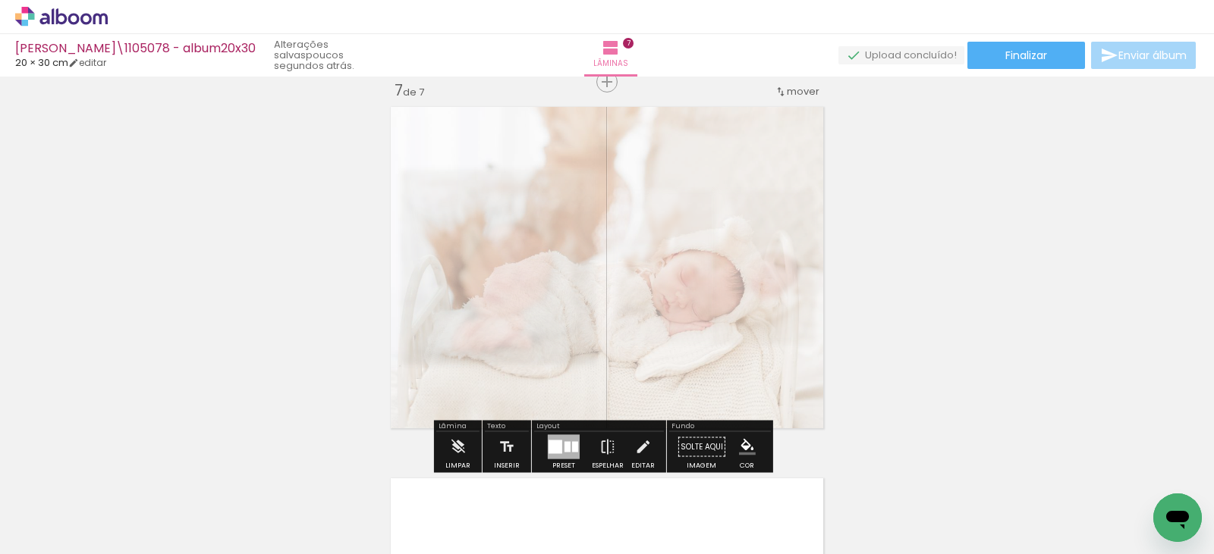
drag, startPoint x: 597, startPoint y: 144, endPoint x: 563, endPoint y: 147, distance: 34.3
type paper-slider "40"
click at [563, 147] on div at bounding box center [573, 139] width 24 height 24
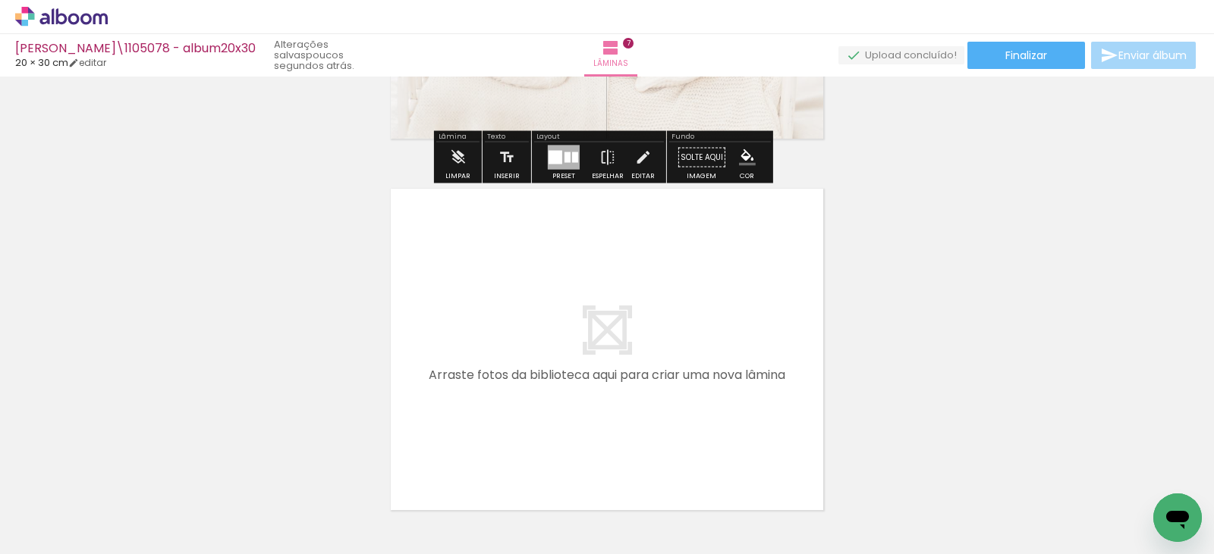
scroll to position [2649, 0]
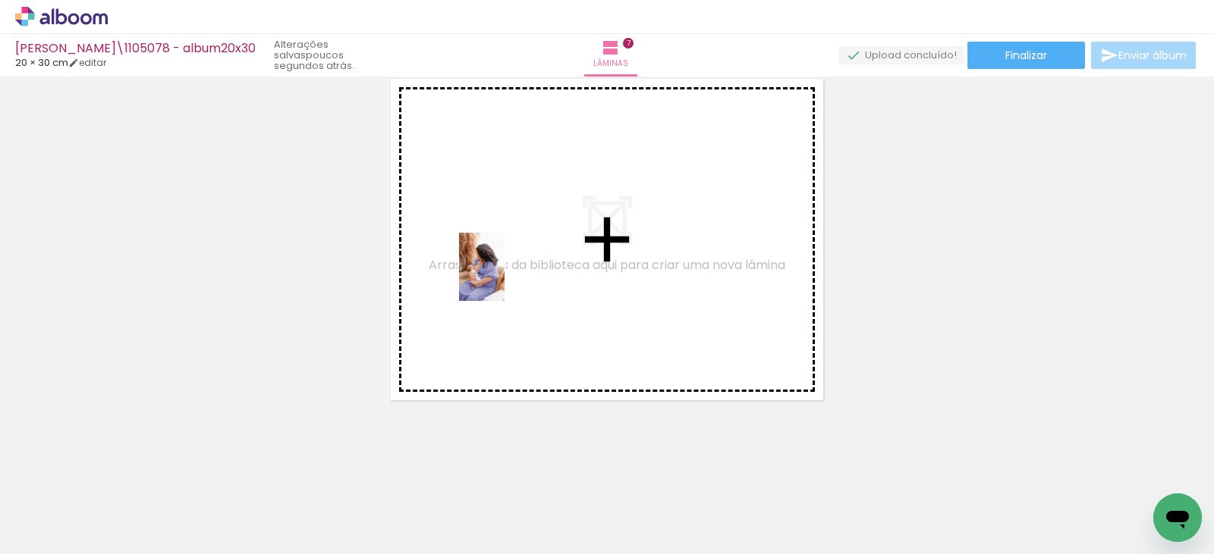
drag, startPoint x: 634, startPoint y: 499, endPoint x: 502, endPoint y: 269, distance: 265.7
click at [502, 269] on quentale-workspace at bounding box center [607, 277] width 1214 height 554
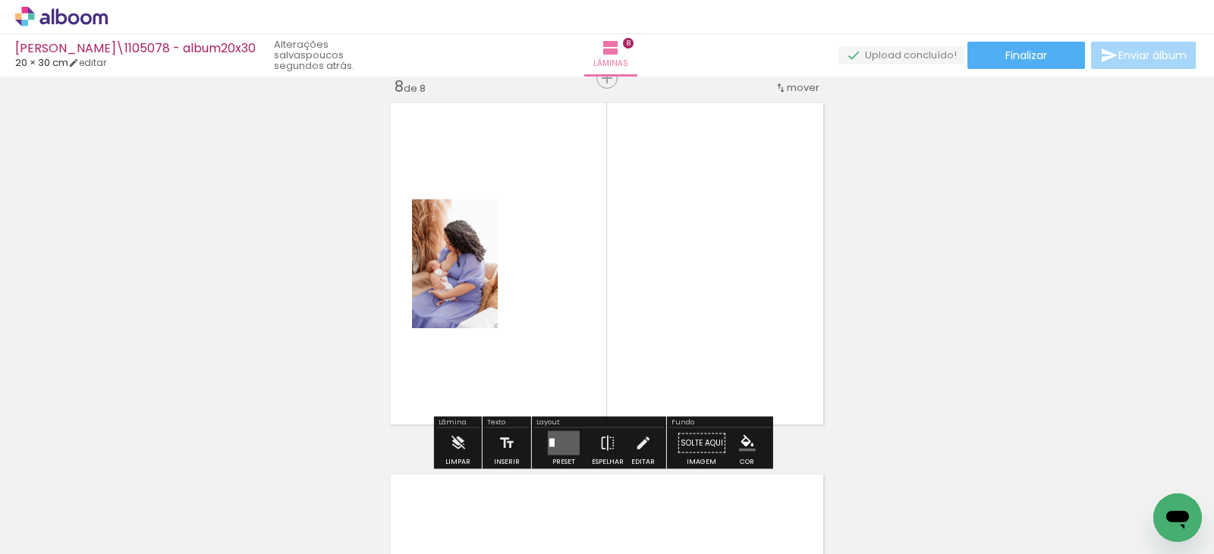
scroll to position [2621, 0]
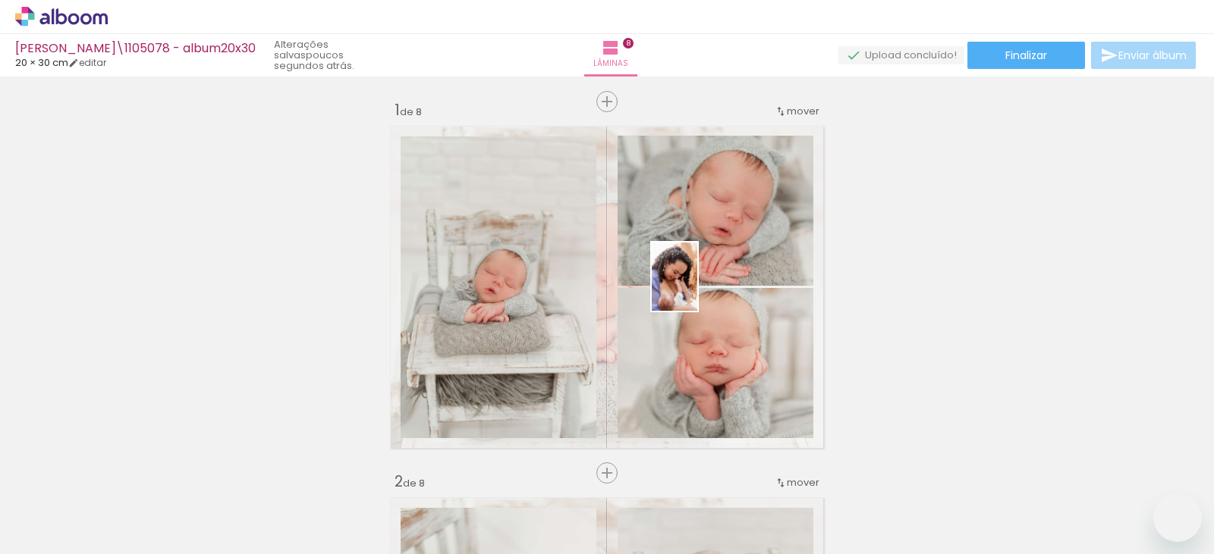
click at [697, 288] on quentale-workspace at bounding box center [607, 277] width 1214 height 554
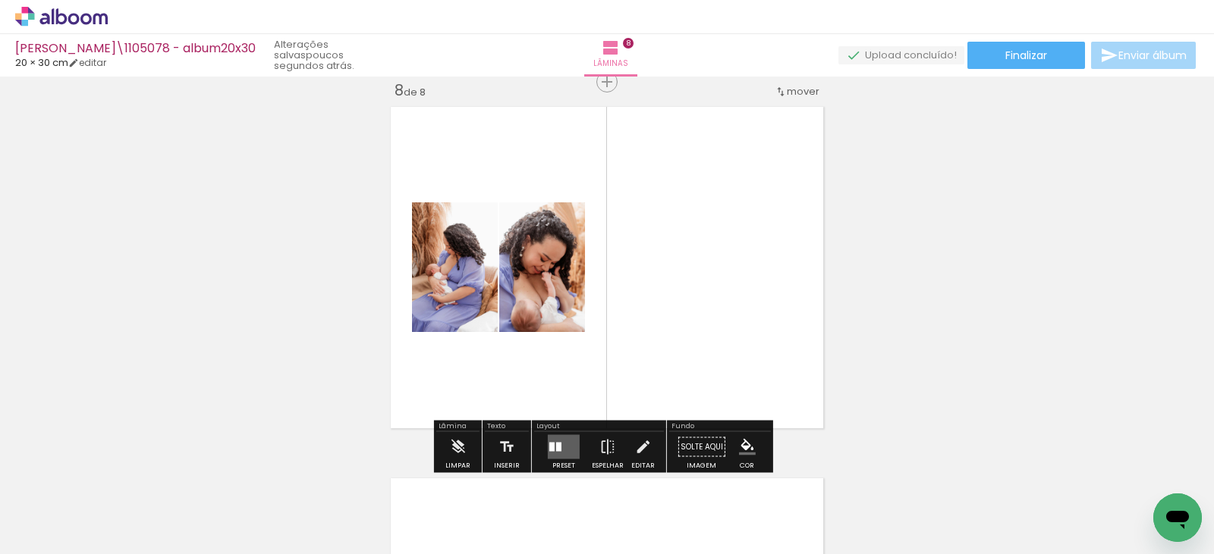
scroll to position [0, 1062]
click at [557, 445] on div at bounding box center [558, 447] width 5 height 9
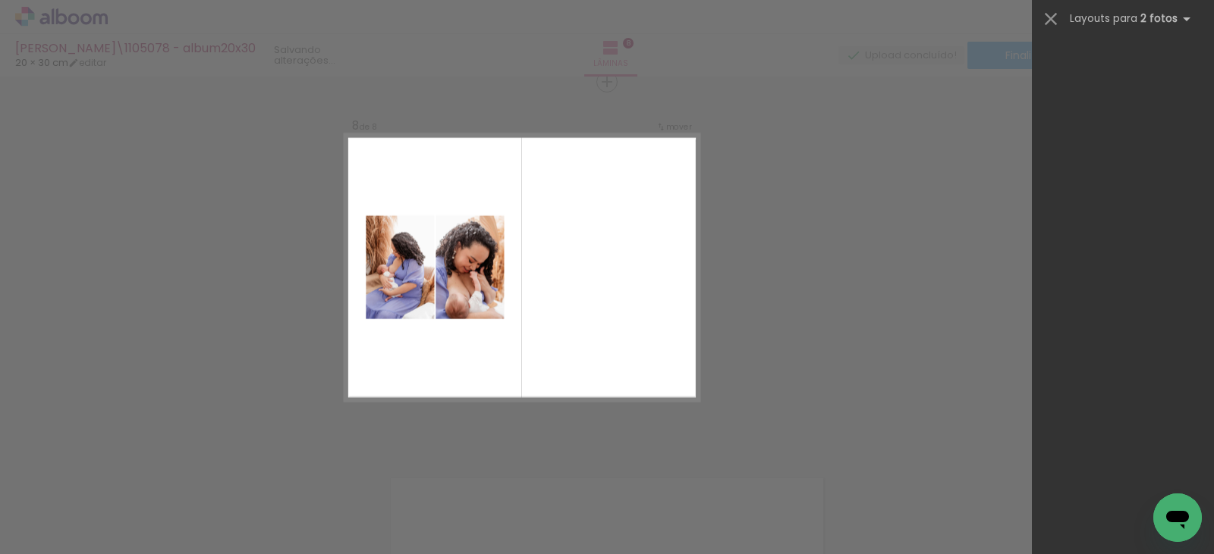
scroll to position [0, 0]
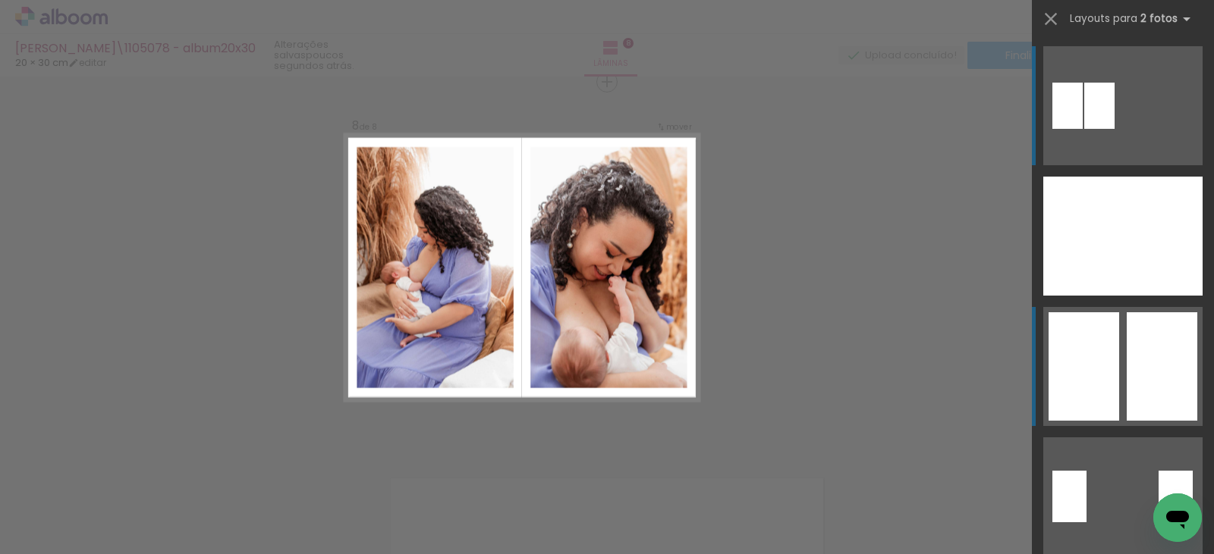
click at [1107, 348] on div at bounding box center [1083, 367] width 71 height 108
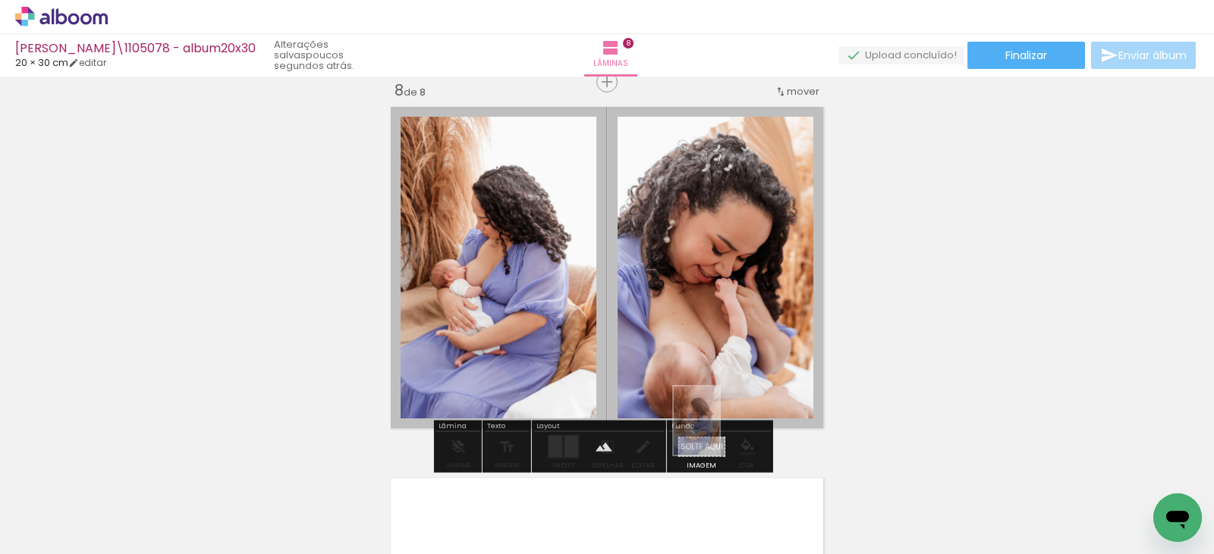
drag, startPoint x: 627, startPoint y: 511, endPoint x: 719, endPoint y: 432, distance: 121.6
click at [719, 432] on quentale-workspace at bounding box center [607, 277] width 1214 height 554
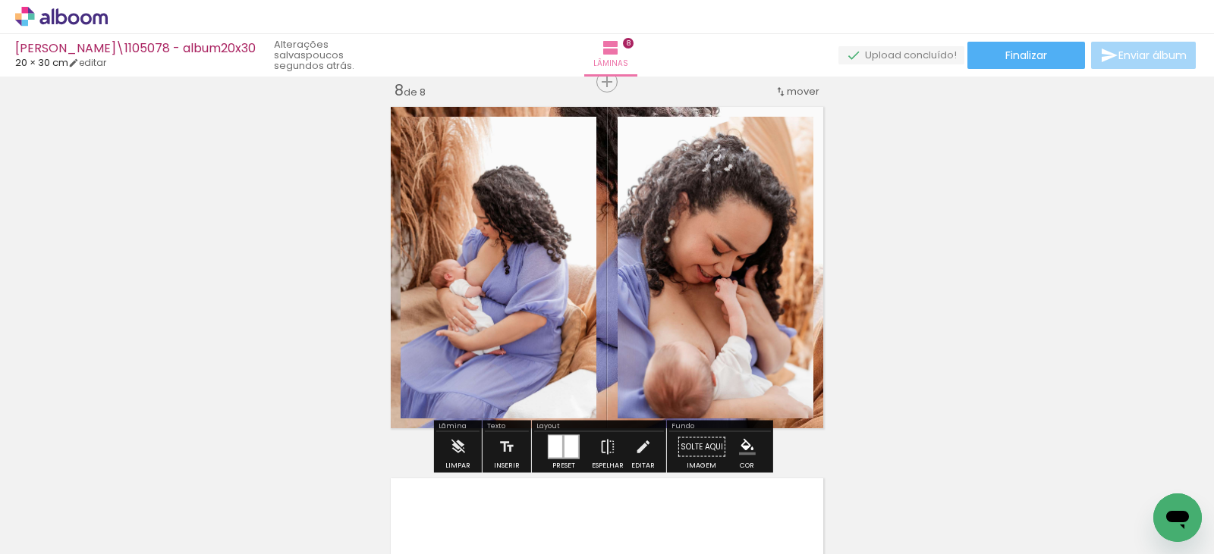
click at [604, 231] on quentale-layouter at bounding box center [607, 268] width 444 height 334
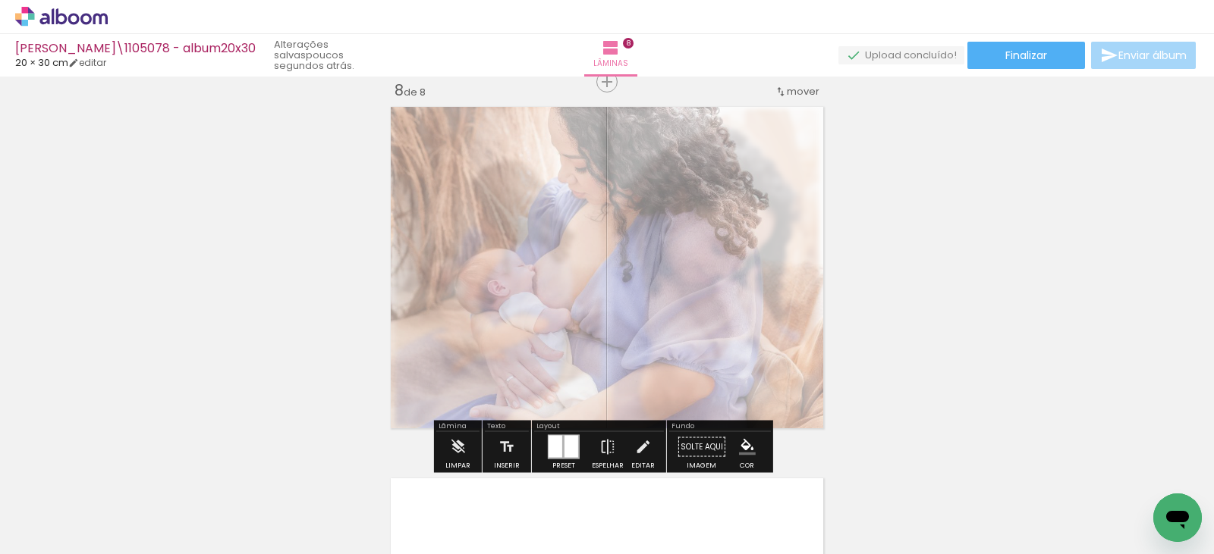
drag, startPoint x: 600, startPoint y: 138, endPoint x: 566, endPoint y: 137, distance: 34.2
type paper-slider "40"
click at [568, 137] on div at bounding box center [572, 139] width 9 height 9
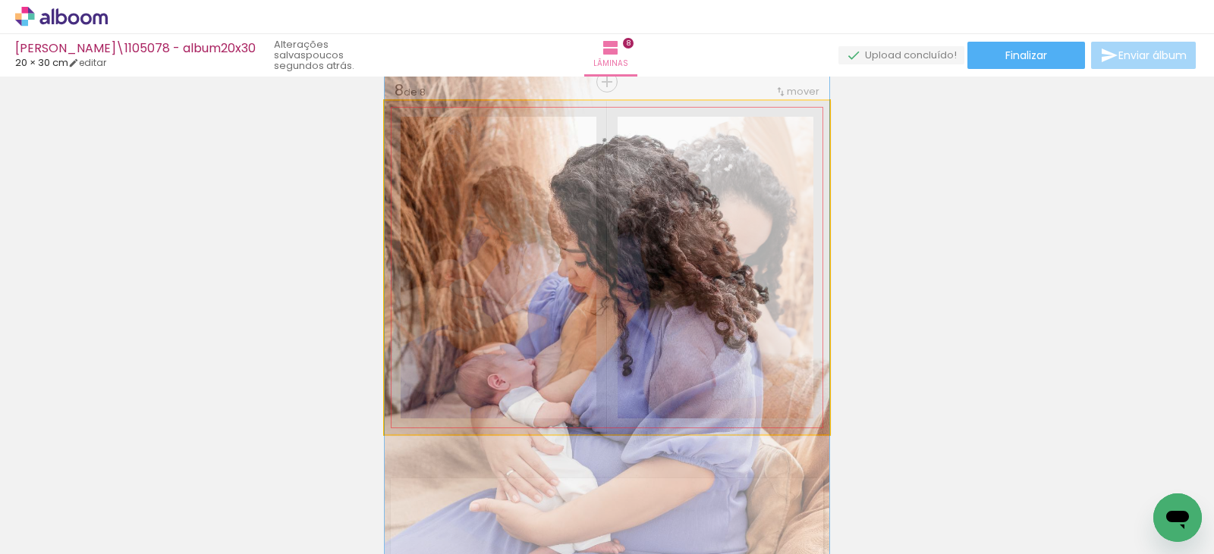
drag, startPoint x: 586, startPoint y: 249, endPoint x: 606, endPoint y: 341, distance: 94.0
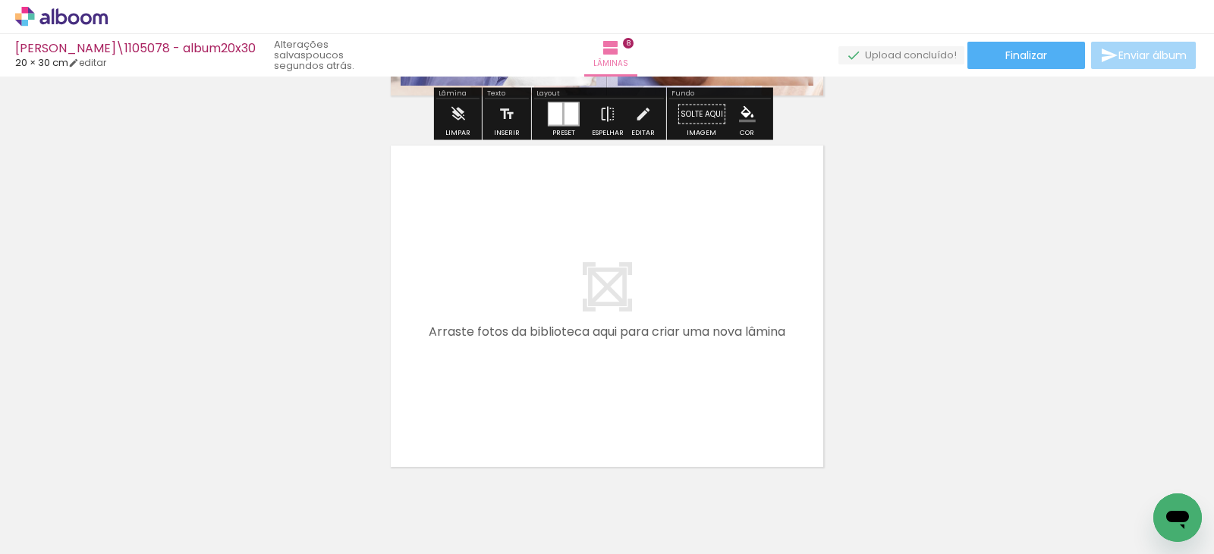
scroll to position [3001, 0]
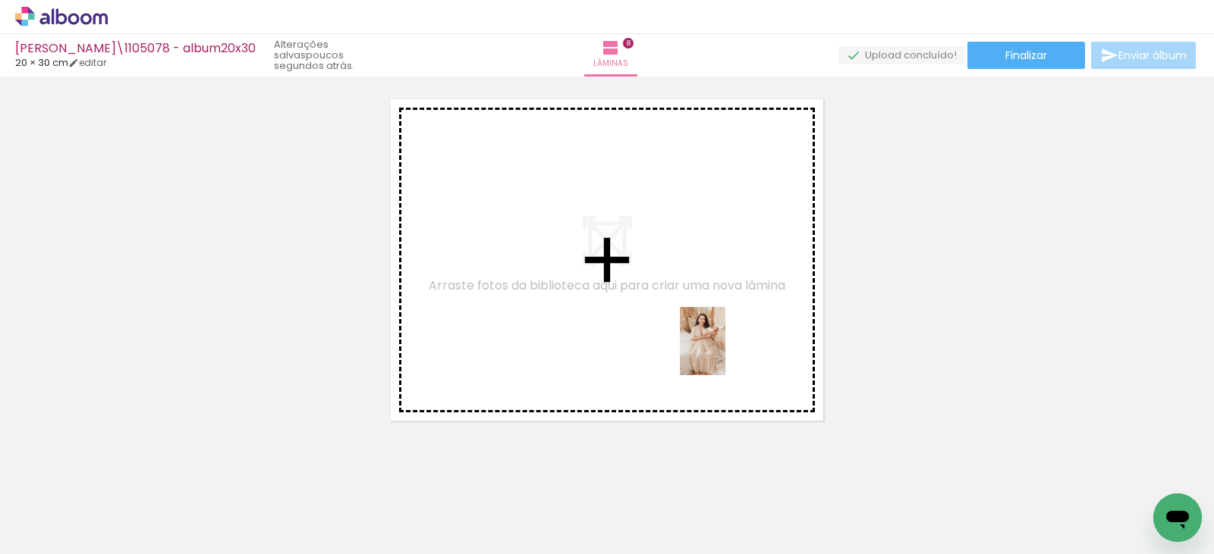
drag, startPoint x: 812, startPoint y: 509, endPoint x: 911, endPoint y: 427, distance: 128.8
click at [723, 345] on quentale-workspace at bounding box center [607, 277] width 1214 height 554
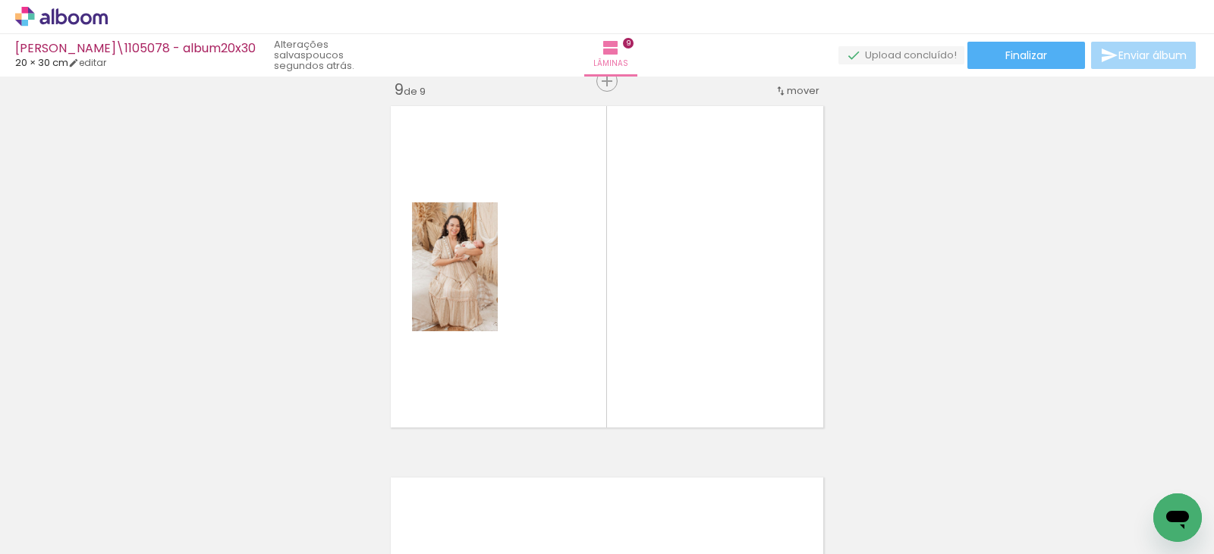
scroll to position [2993, 0]
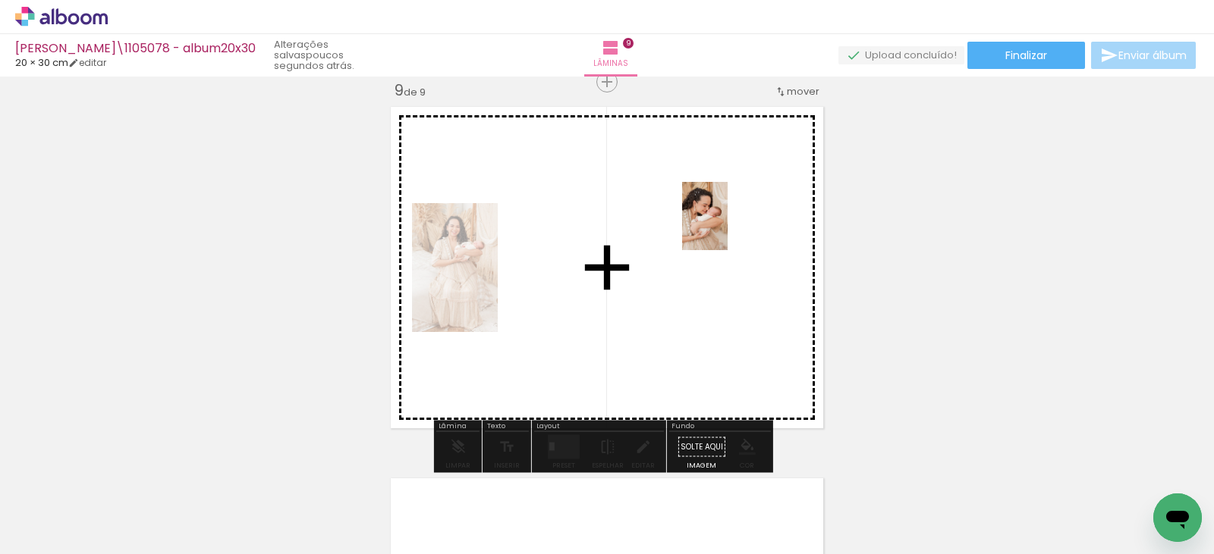
drag, startPoint x: 880, startPoint y: 504, endPoint x: 727, endPoint y: 228, distance: 316.1
click at [727, 228] on quentale-workspace at bounding box center [607, 277] width 1214 height 554
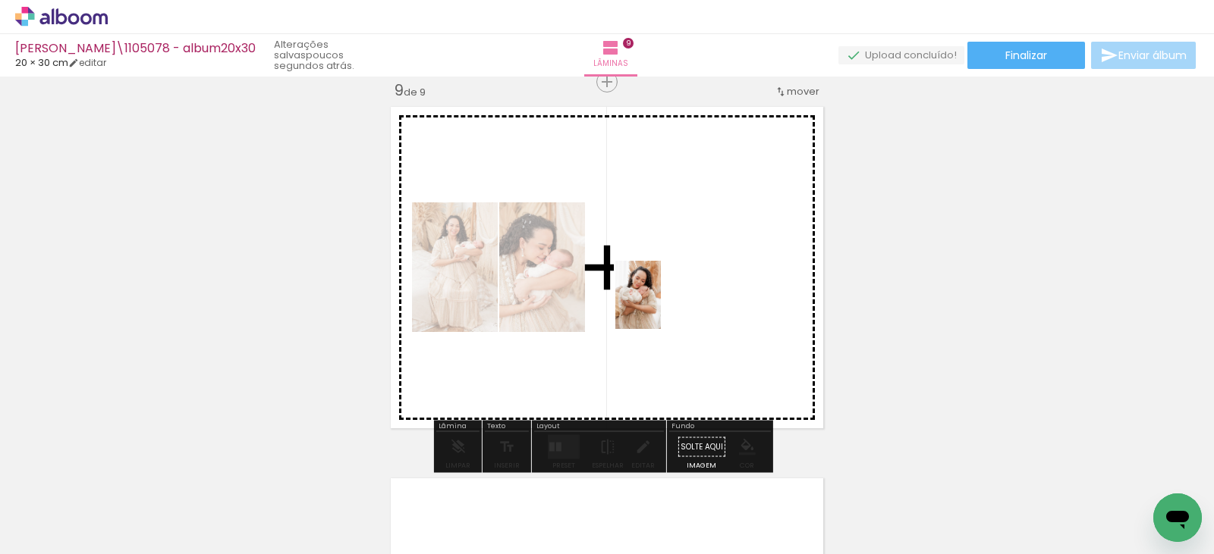
drag, startPoint x: 959, startPoint y: 523, endPoint x: 661, endPoint y: 306, distance: 368.7
click at [661, 306] on quentale-workspace at bounding box center [607, 277] width 1214 height 554
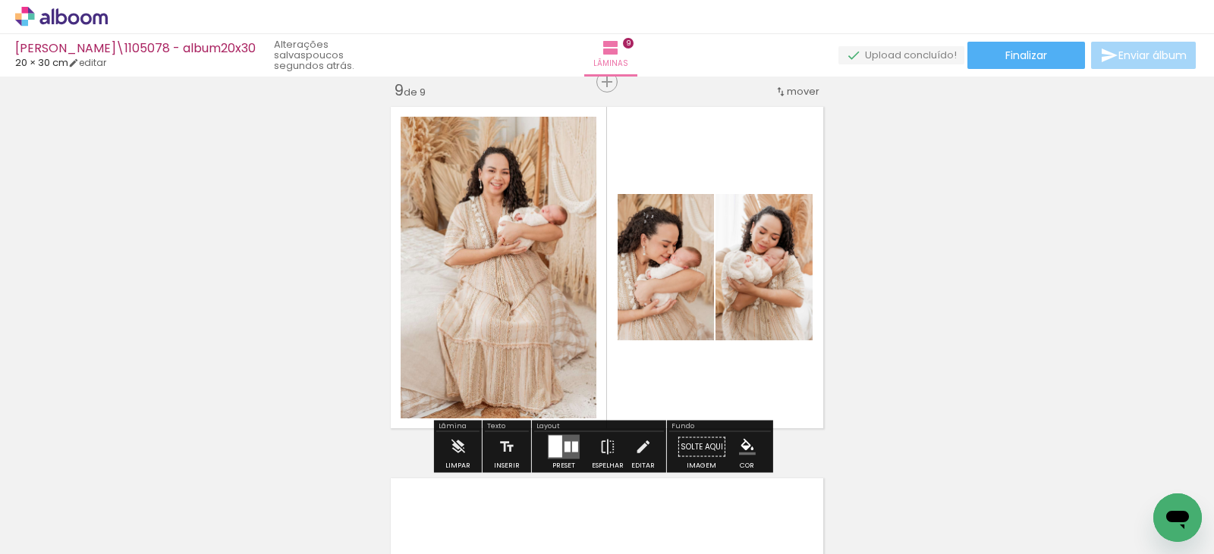
click at [564, 446] on div at bounding box center [567, 447] width 6 height 11
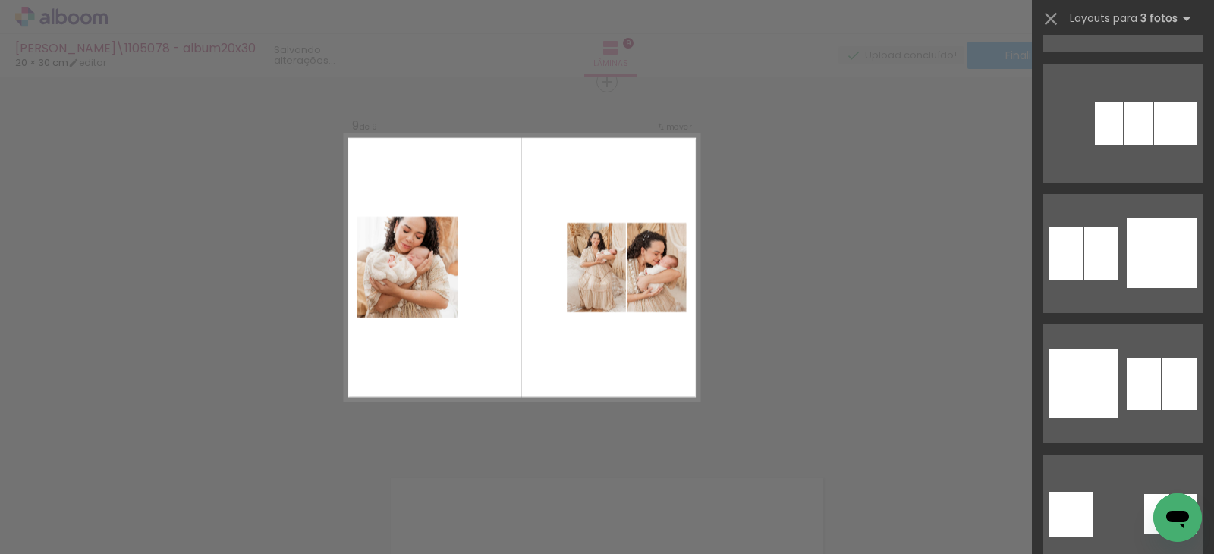
scroll to position [2351, 0]
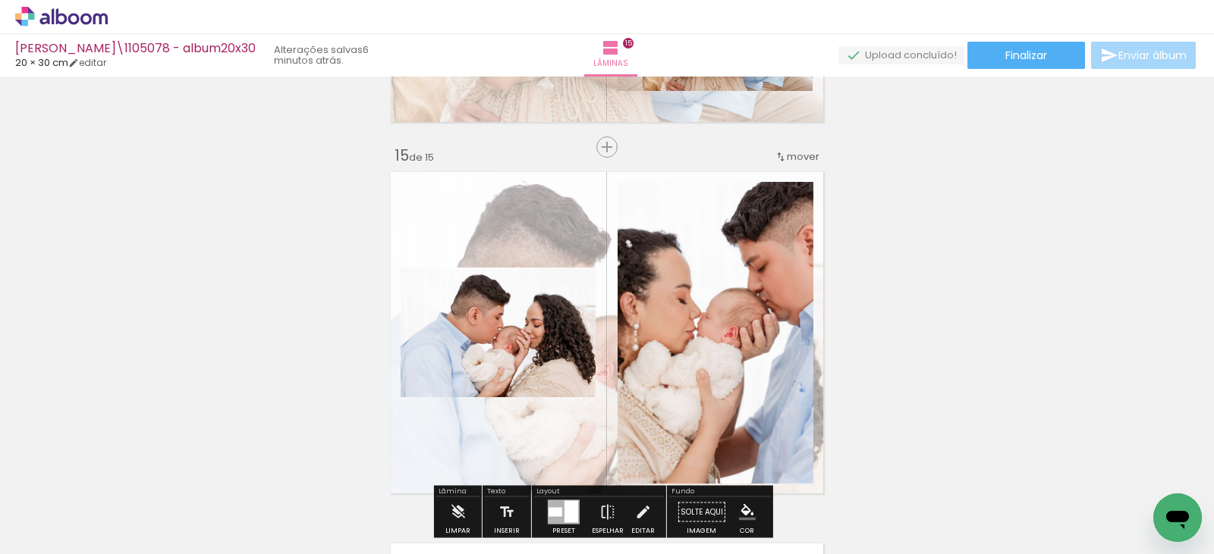
scroll to position [0, 2313]
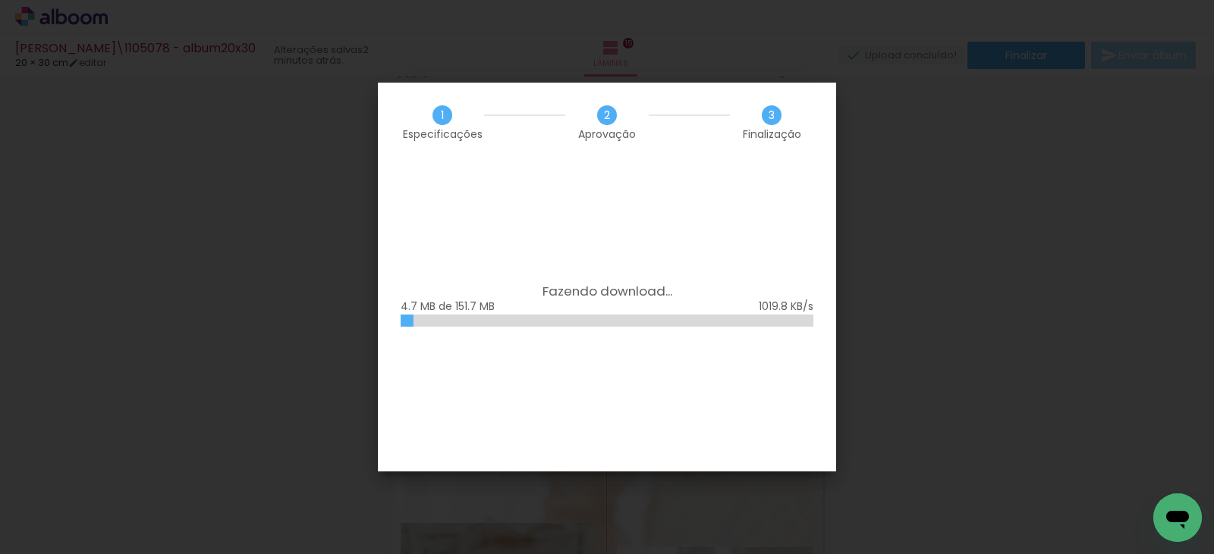
scroll to position [0, 2313]
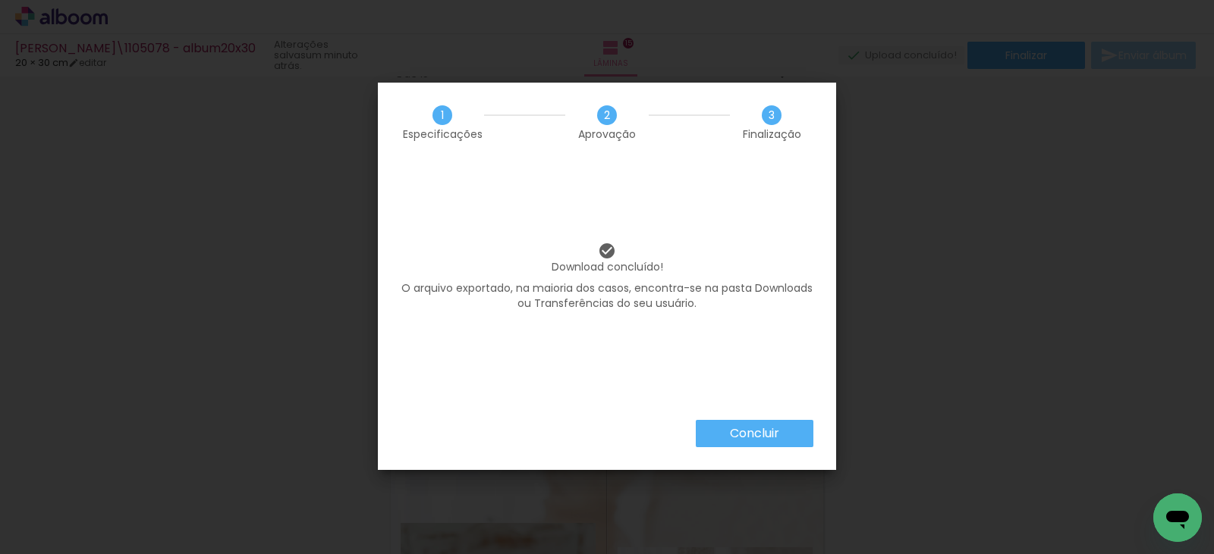
click at [0, 0] on slot "Concluir" at bounding box center [0, 0] width 0 height 0
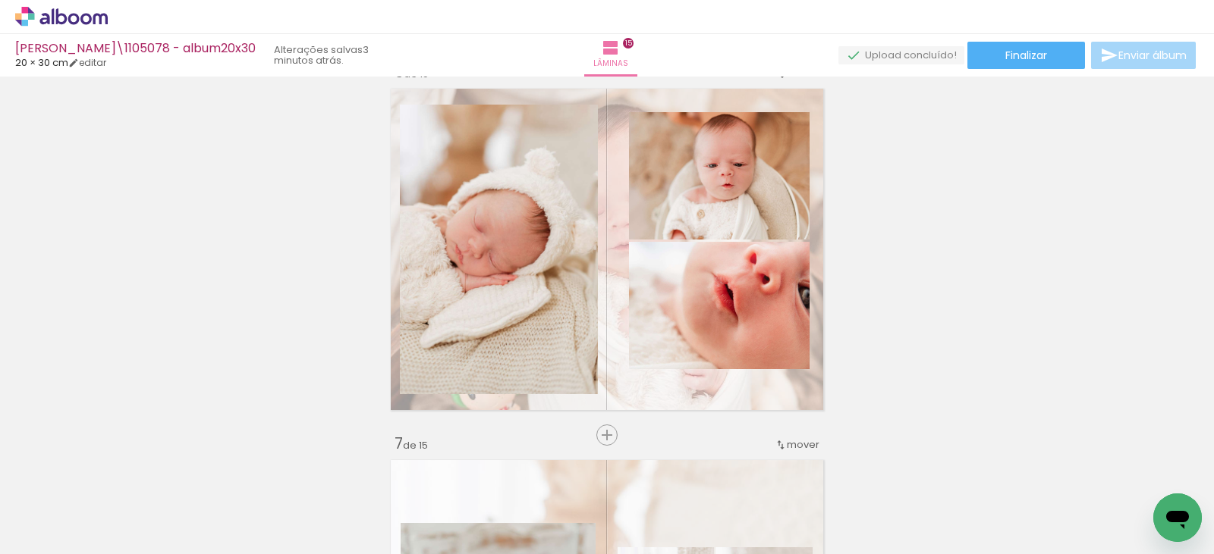
scroll to position [0, 2313]
